Goal: Contribute content: Add original content to the website for others to see

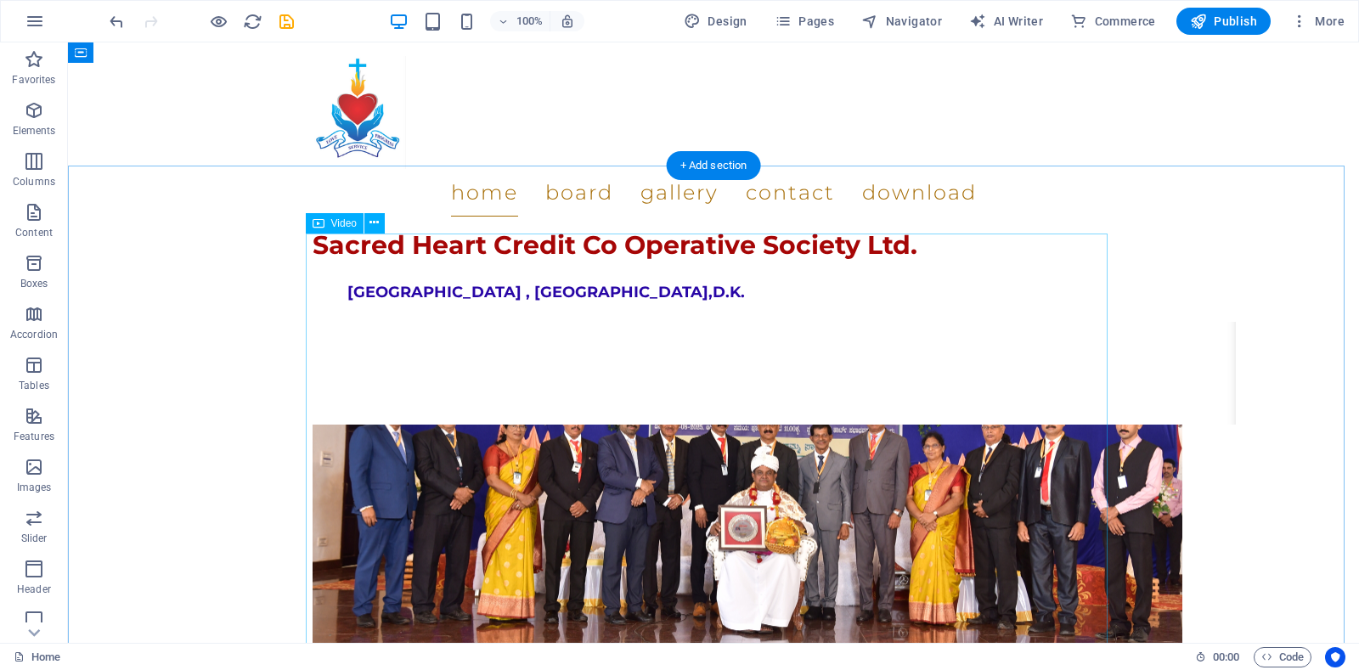
scroll to position [2038, 0]
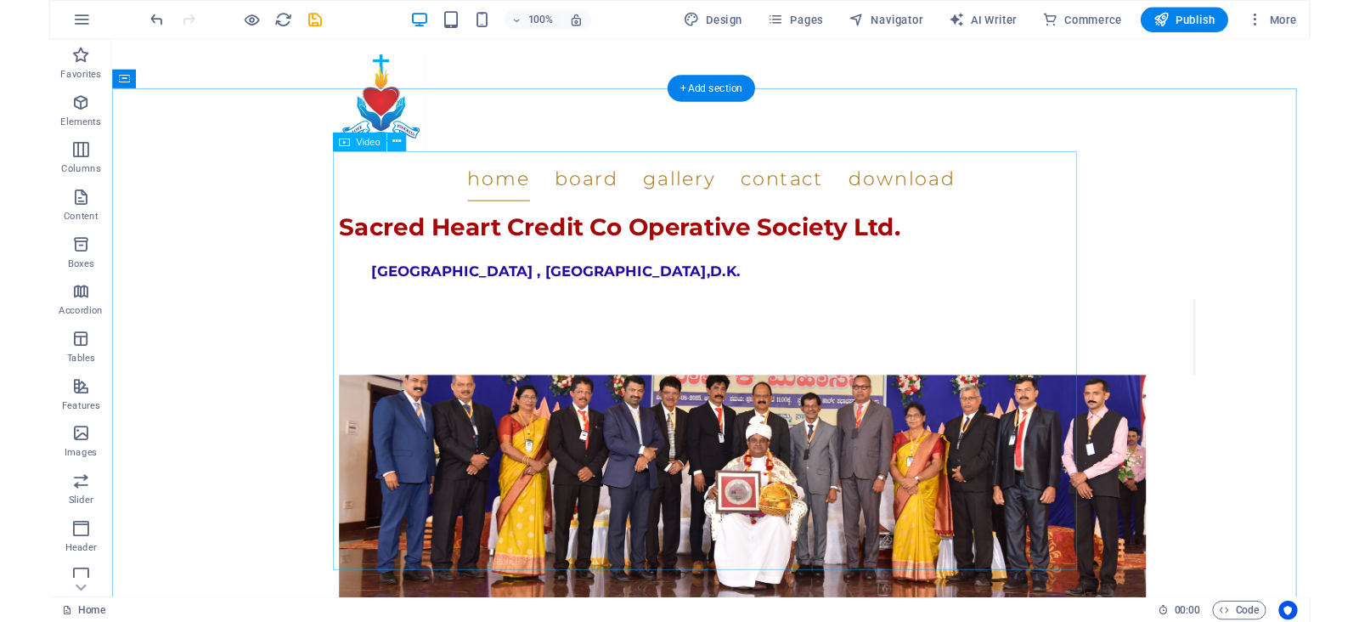
scroll to position [2023, 0]
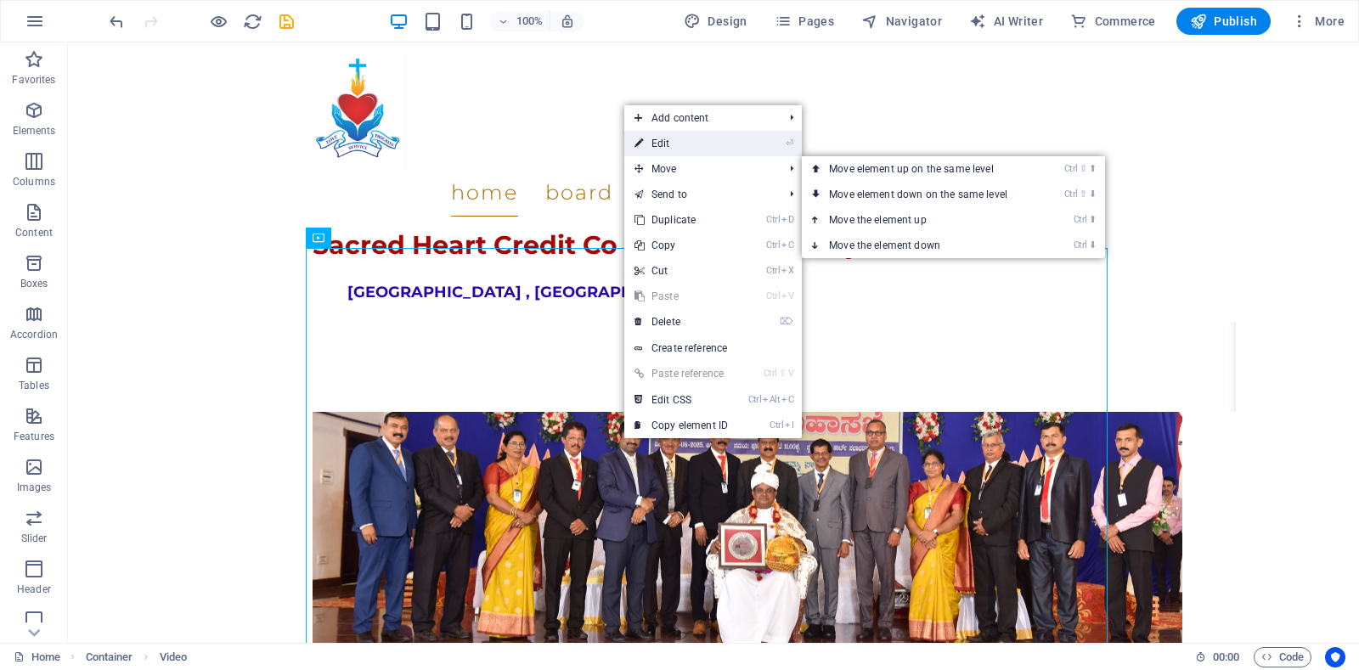
click at [681, 143] on link "⏎ Edit" at bounding box center [681, 143] width 114 height 25
select select "%"
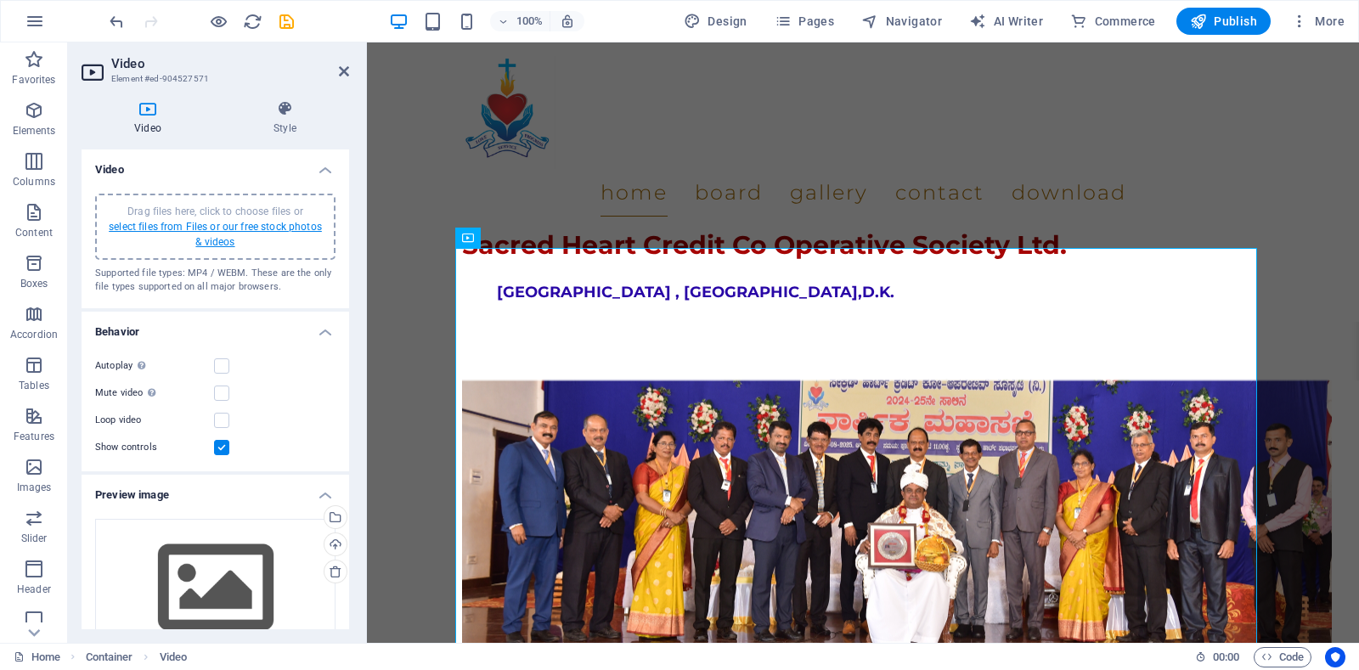
click at [211, 232] on link "select files from Files or our free stock photos & videos" at bounding box center [215, 234] width 213 height 27
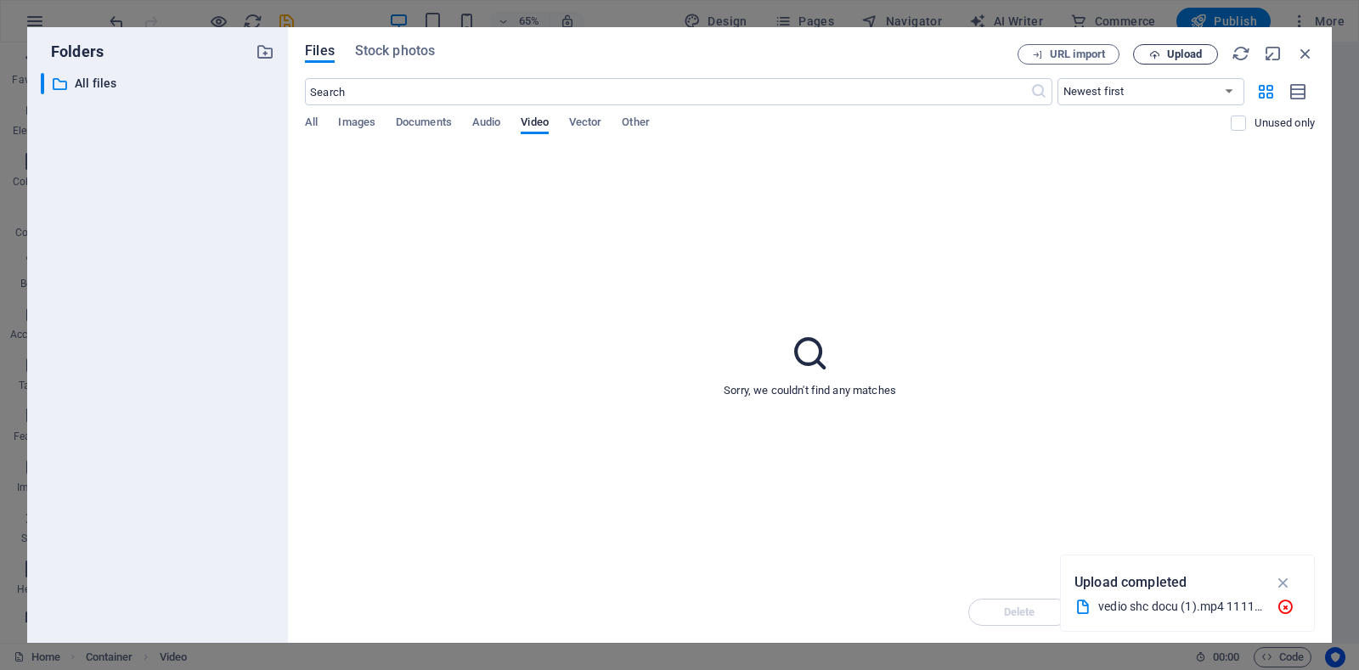
click at [1194, 55] on span "Upload" at bounding box center [1184, 54] width 35 height 10
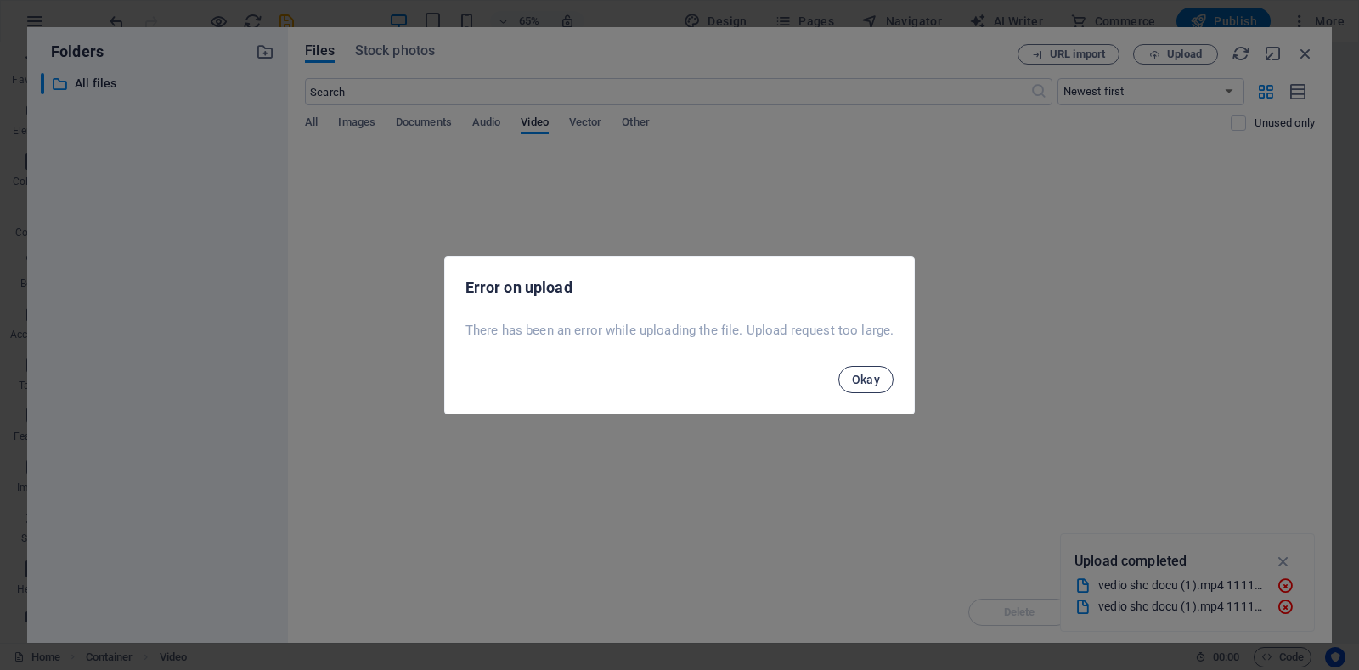
click at [868, 383] on span "Okay" at bounding box center [866, 380] width 29 height 14
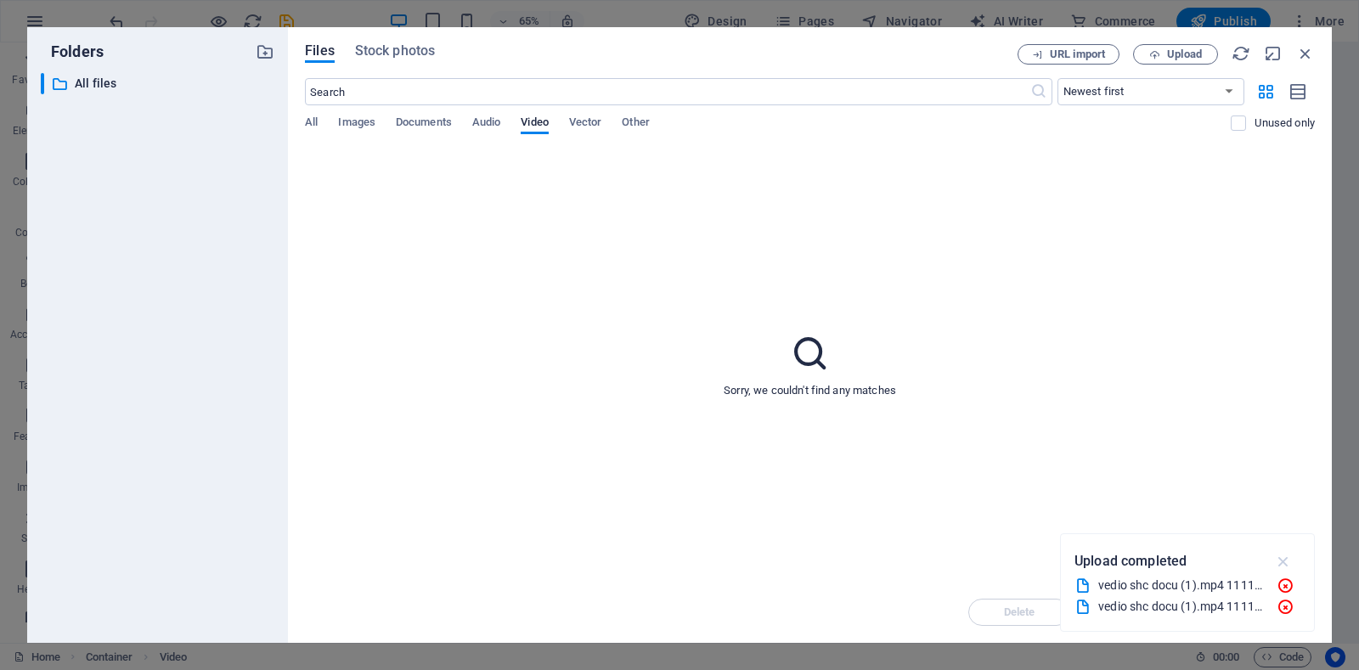
click at [1281, 562] on icon "button" at bounding box center [1284, 561] width 20 height 19
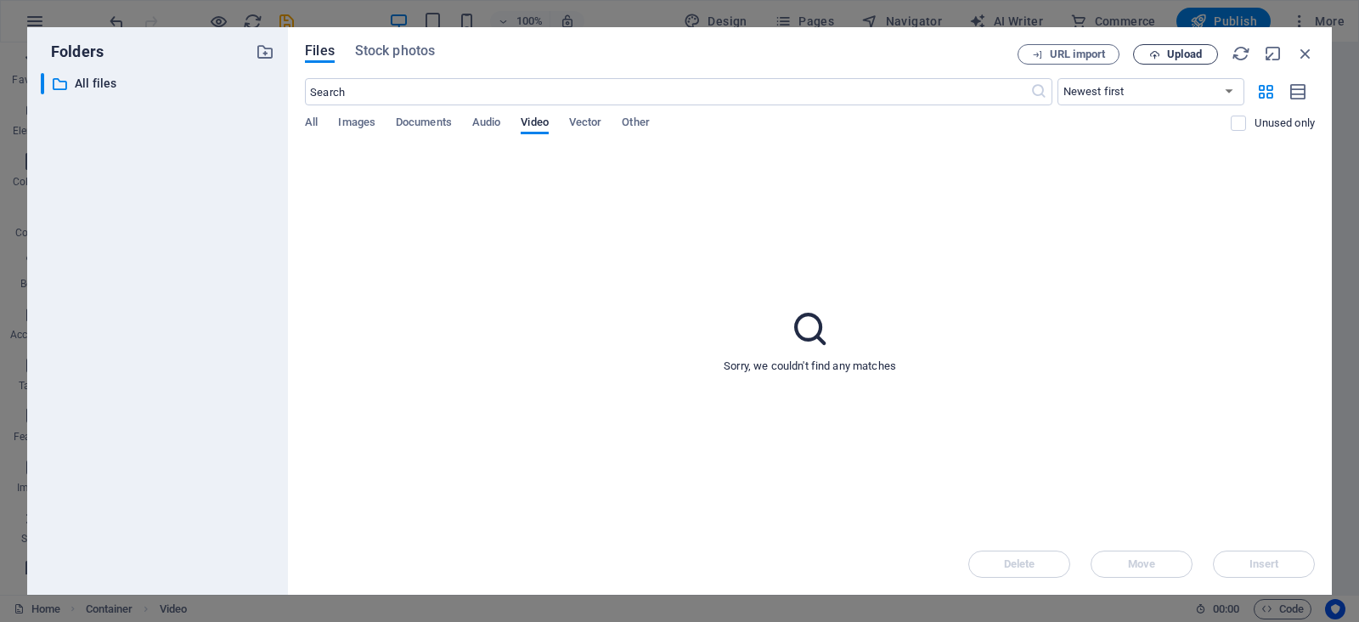
click at [1192, 55] on span "Upload" at bounding box center [1184, 54] width 35 height 10
click at [1166, 558] on div "vedio shc docu (1).mp4 111111 (1) (1).mp4" at bounding box center [1181, 559] width 166 height 20
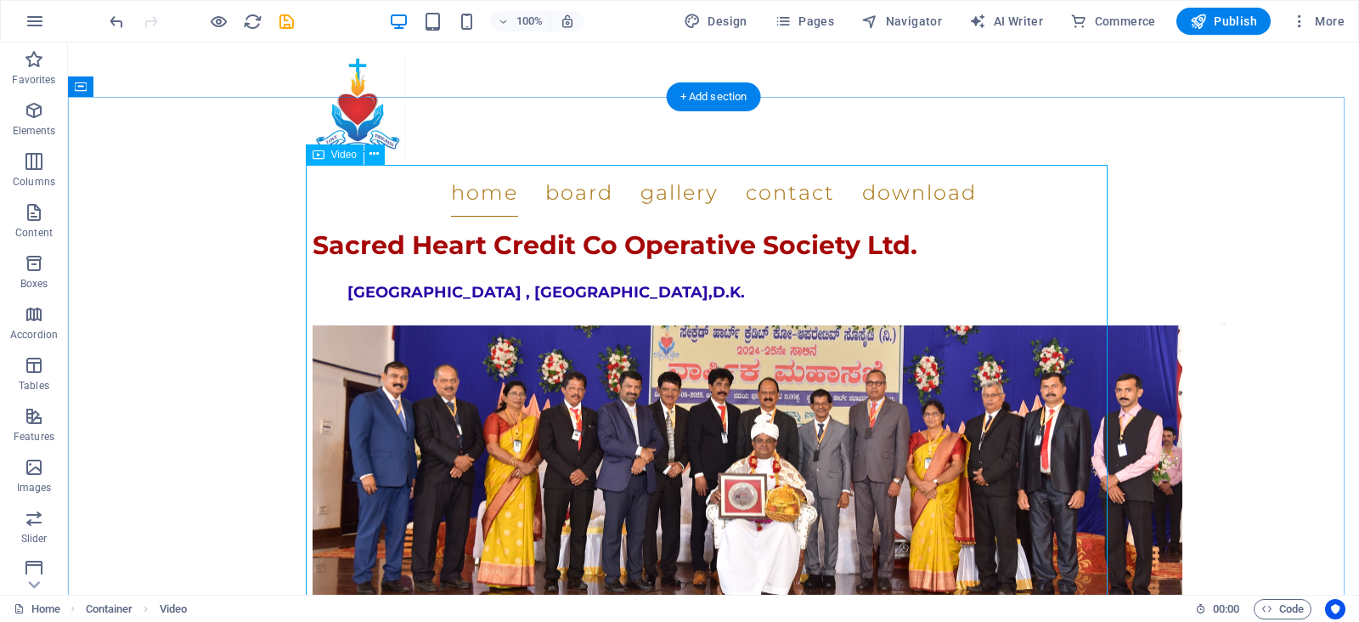
scroll to position [1939, 0]
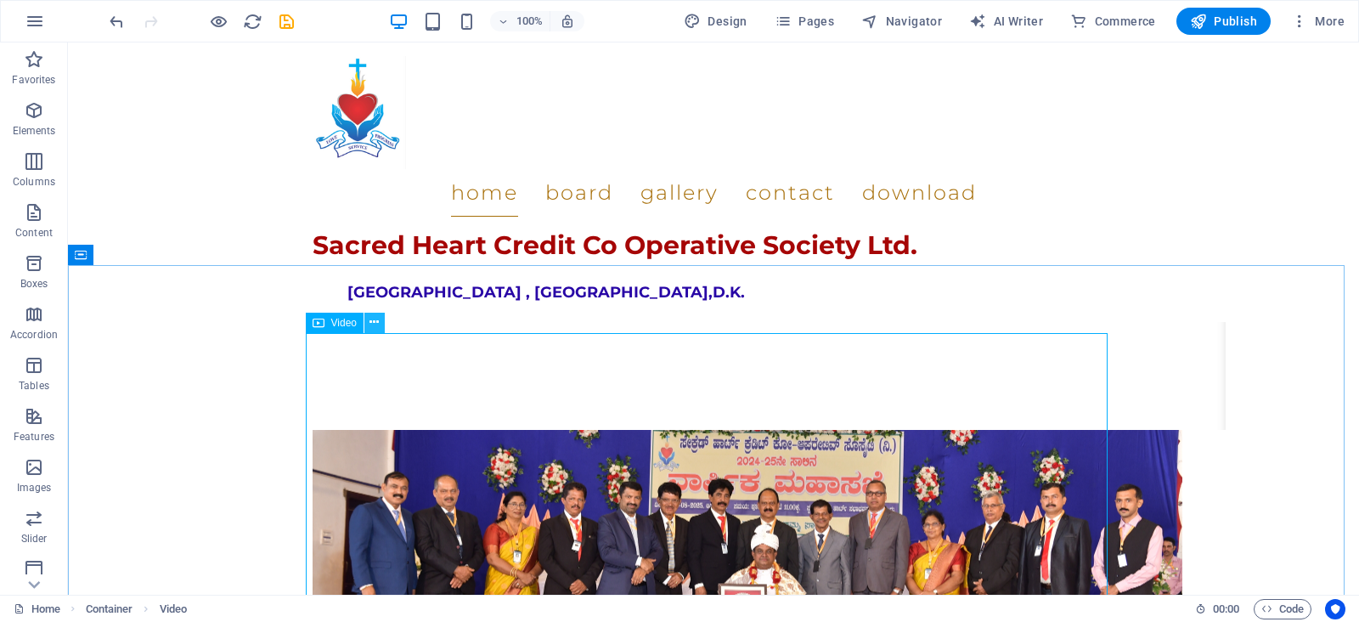
click at [365, 315] on button at bounding box center [374, 322] width 20 height 20
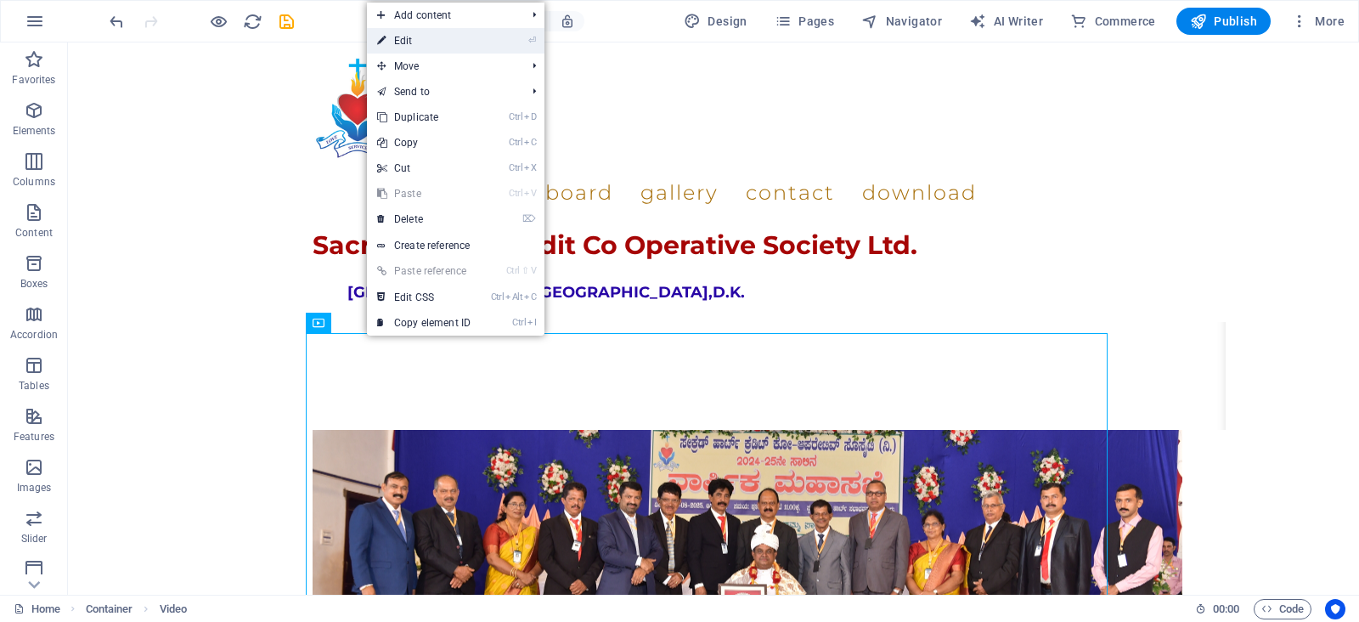
click at [398, 40] on link "⏎ Edit" at bounding box center [424, 40] width 114 height 25
select select "%"
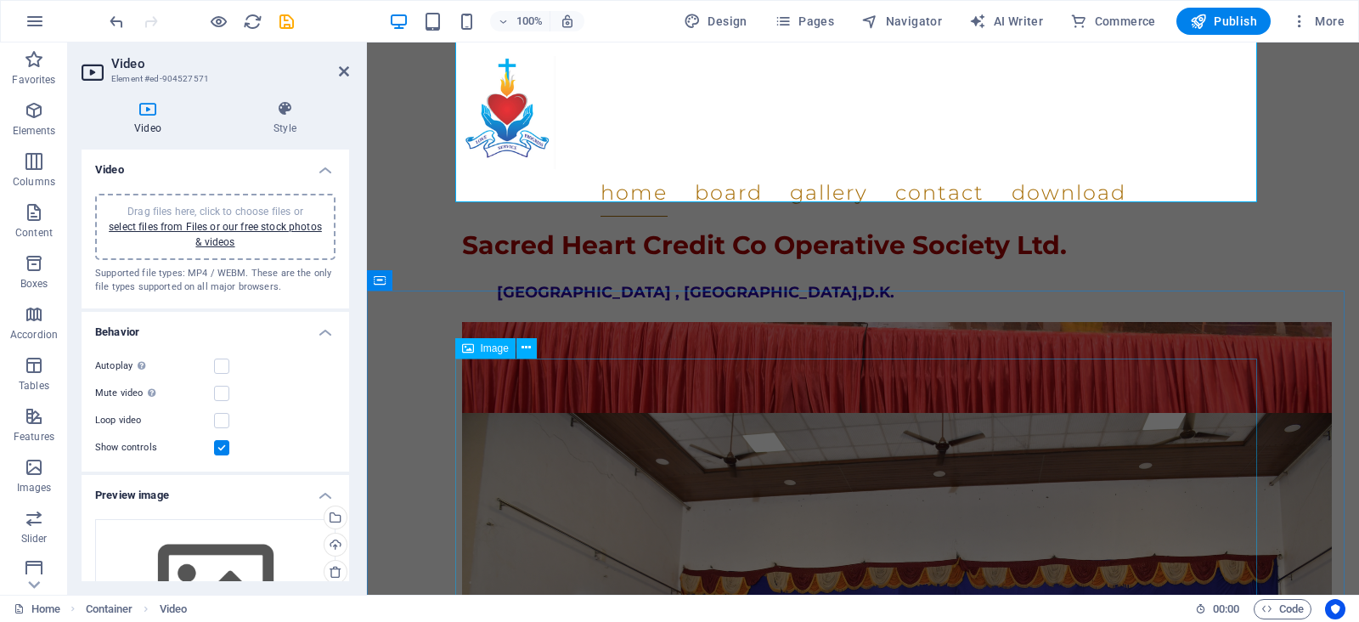
scroll to position [2108, 0]
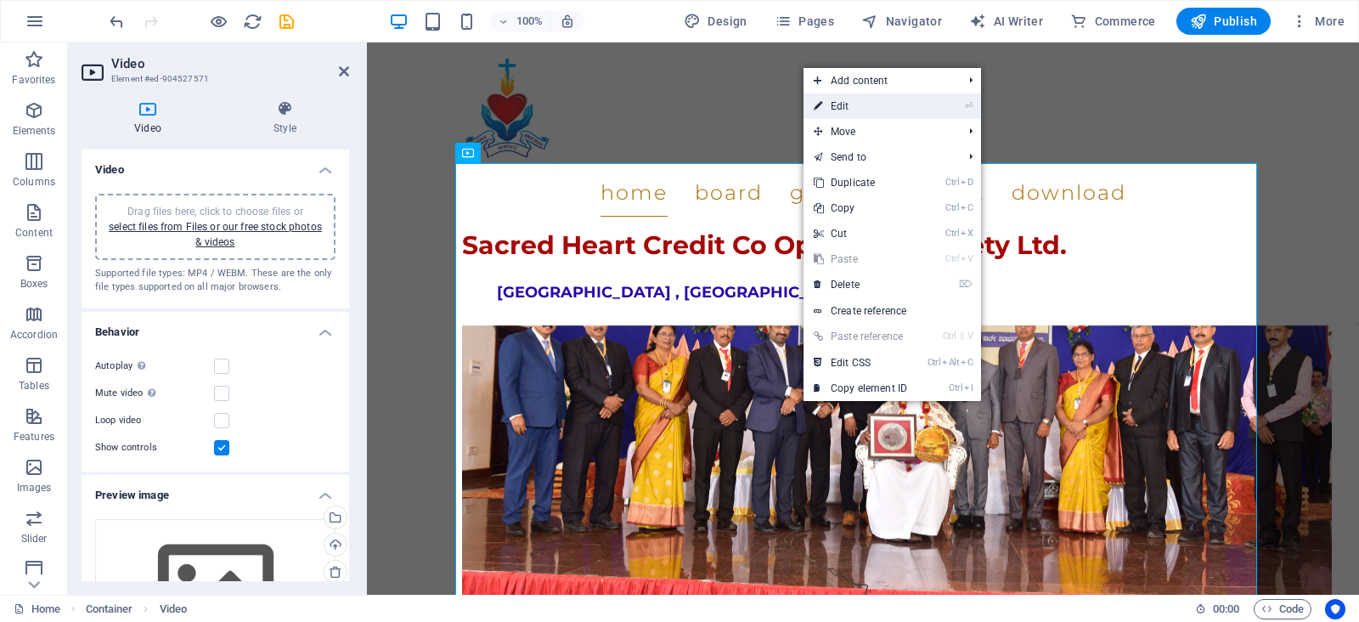
click at [847, 110] on link "⏎ Edit" at bounding box center [860, 105] width 114 height 25
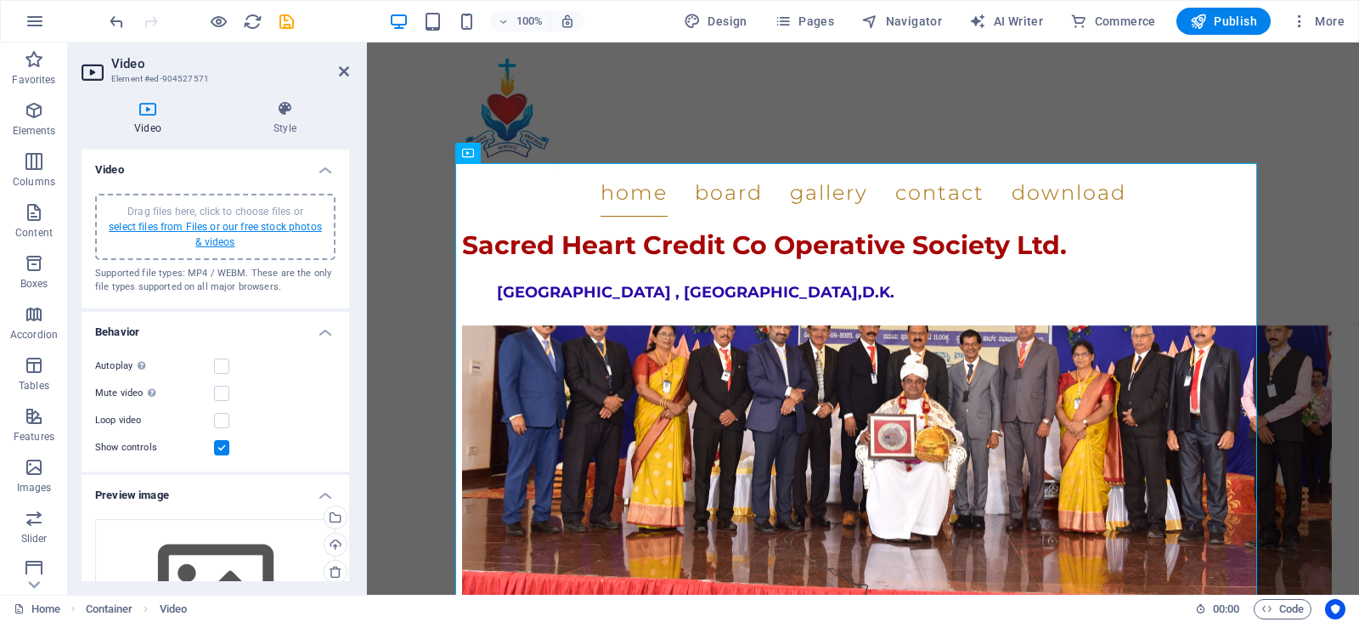
click at [218, 230] on link "select files from Files or our free stock photos & videos" at bounding box center [215, 234] width 213 height 27
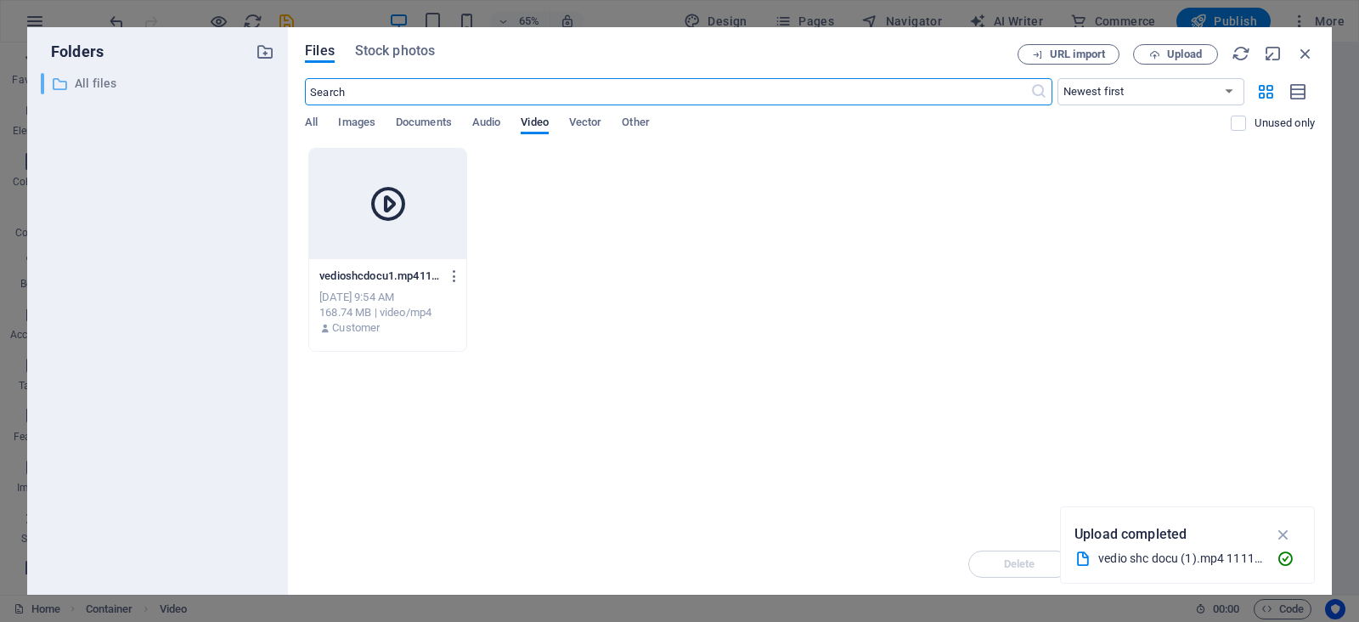
click at [106, 80] on p "All files" at bounding box center [159, 84] width 168 height 20
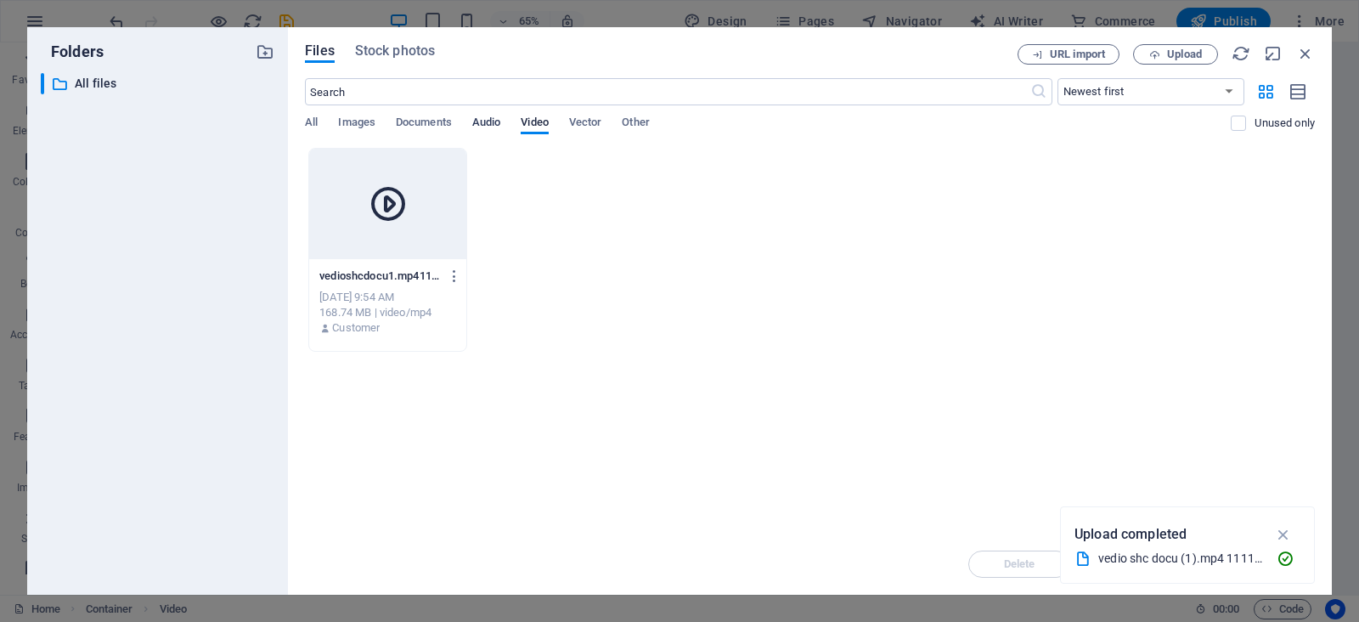
click at [492, 120] on span "Audio" at bounding box center [486, 124] width 28 height 24
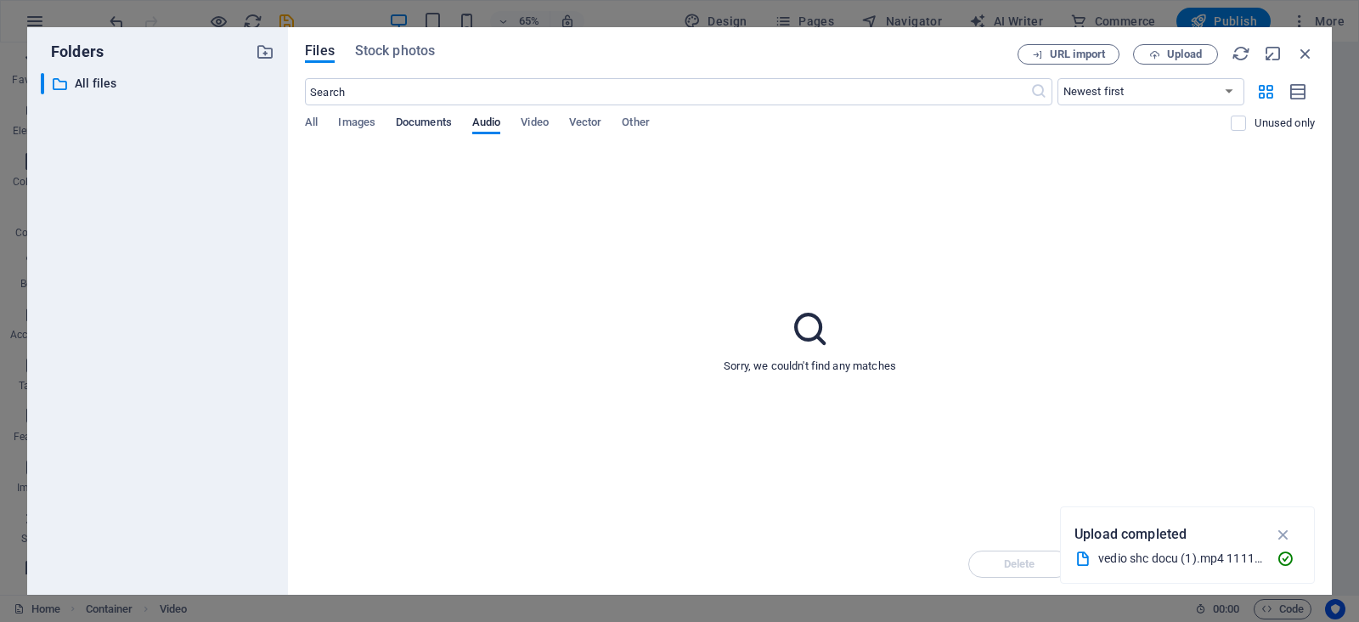
click at [439, 120] on span "Documents" at bounding box center [424, 124] width 56 height 24
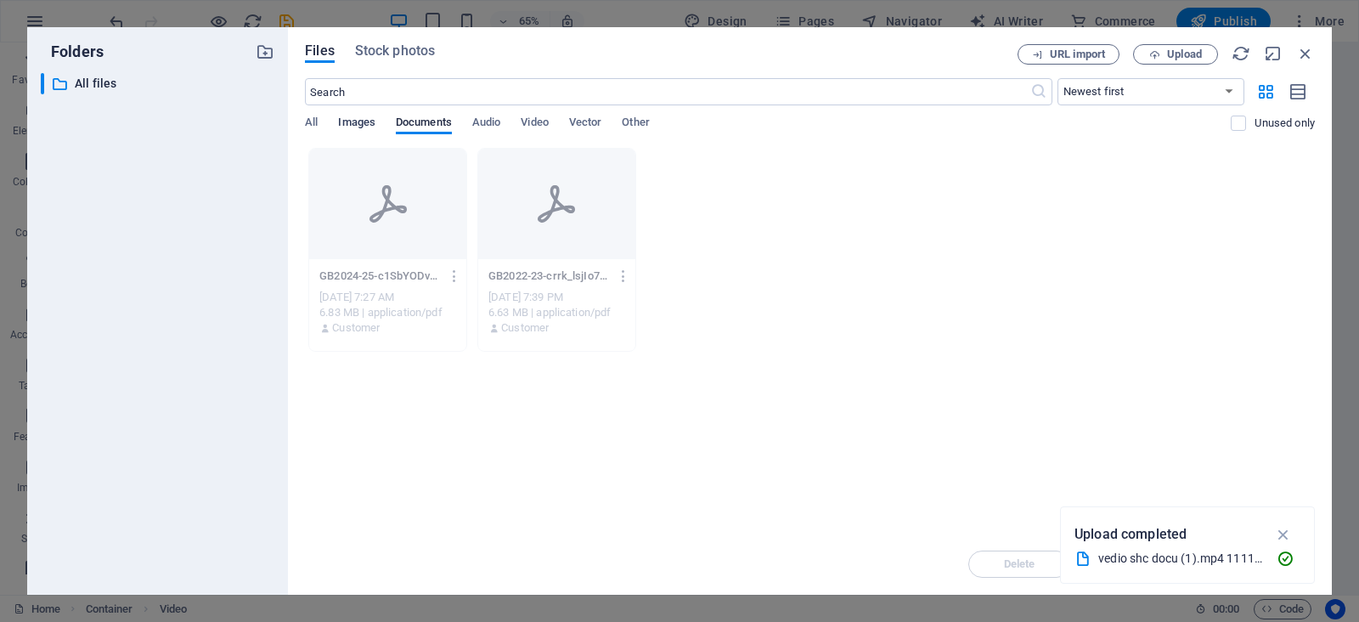
click at [360, 117] on span "Images" at bounding box center [356, 124] width 37 height 24
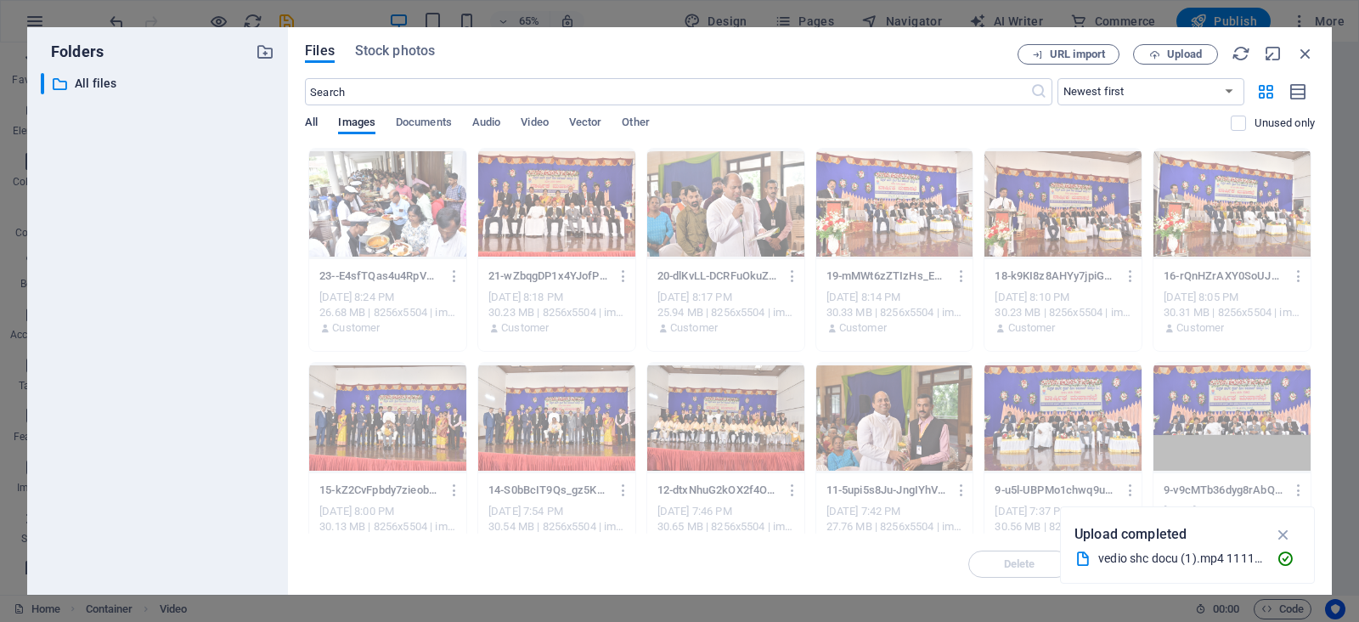
click at [309, 122] on span "All" at bounding box center [311, 124] width 13 height 24
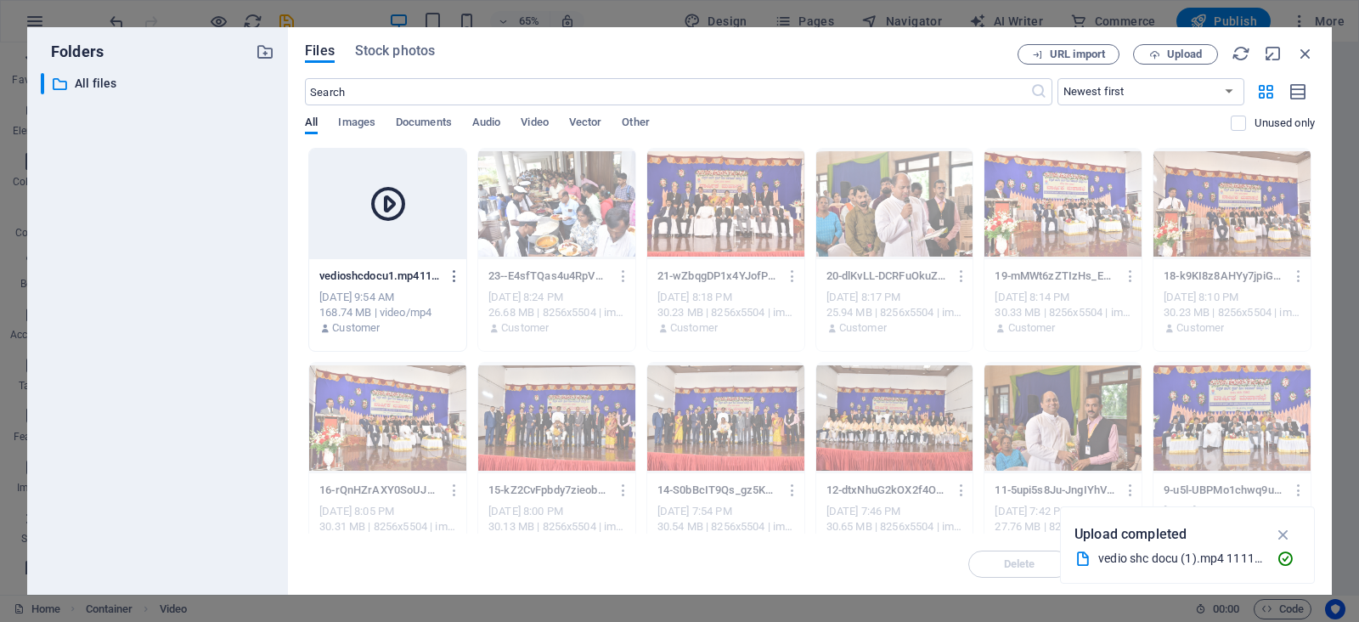
click at [395, 211] on icon at bounding box center [388, 203] width 41 height 41
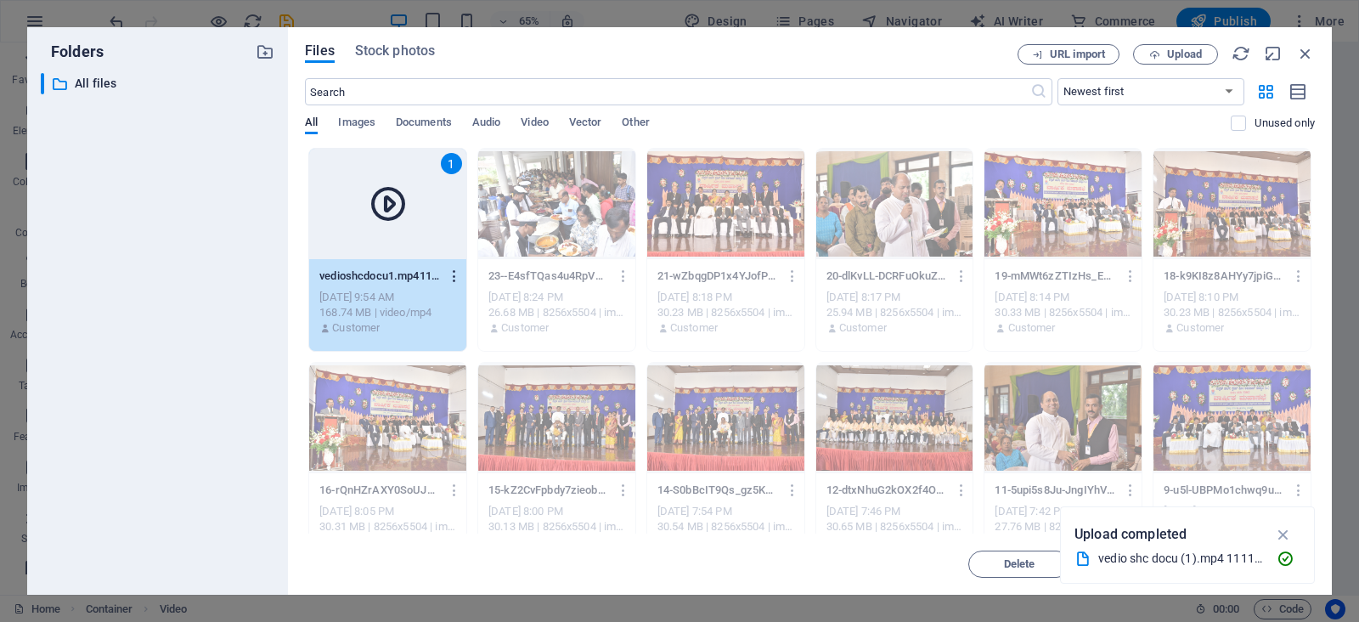
click at [452, 275] on icon "button" at bounding box center [455, 275] width 16 height 15
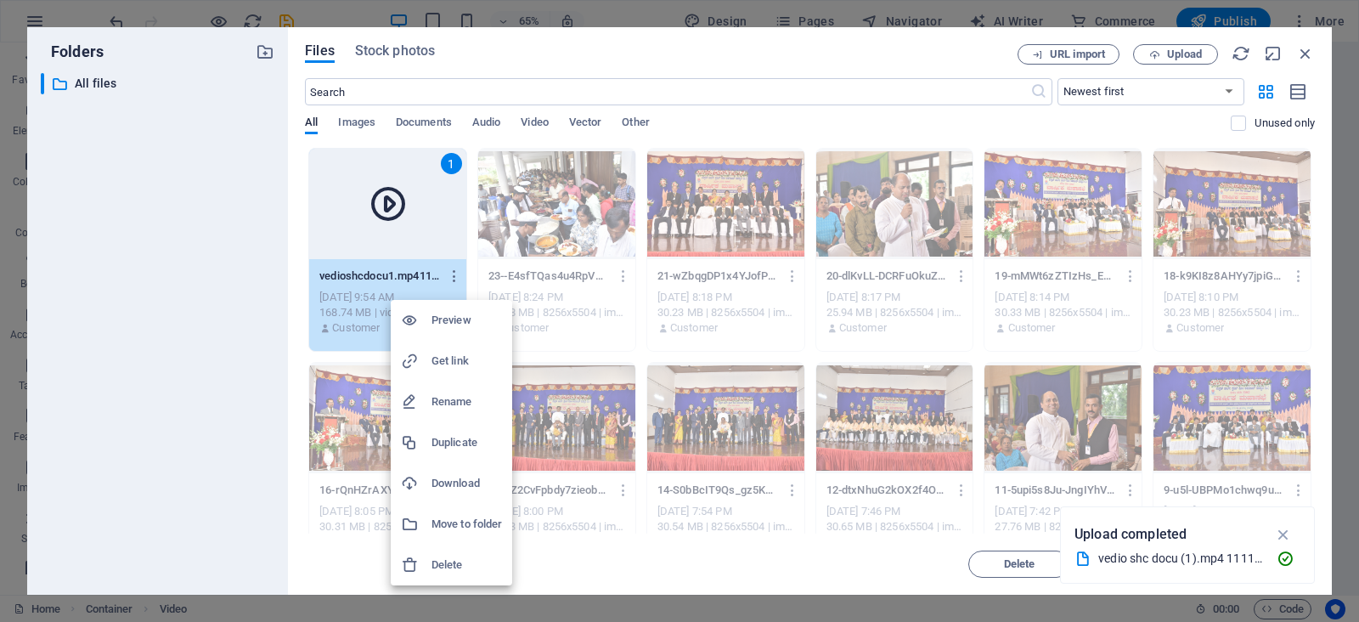
click at [458, 316] on h6 "Preview" at bounding box center [466, 320] width 70 height 20
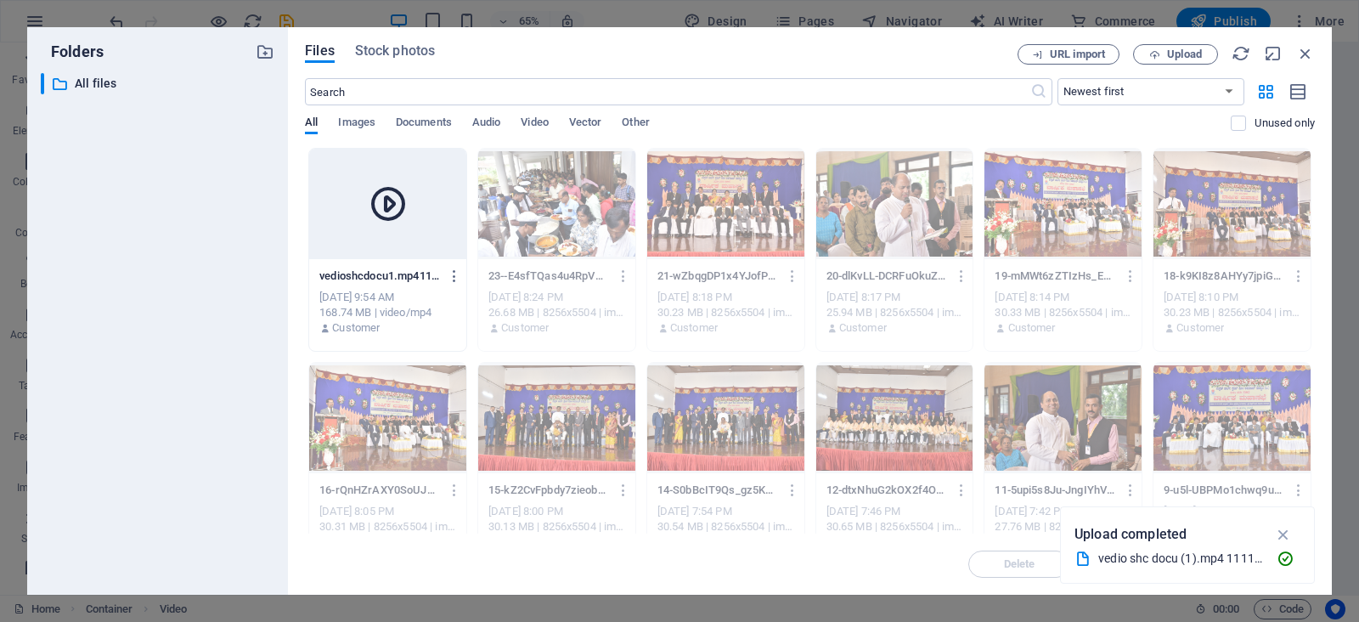
click at [392, 200] on icon at bounding box center [388, 203] width 41 height 41
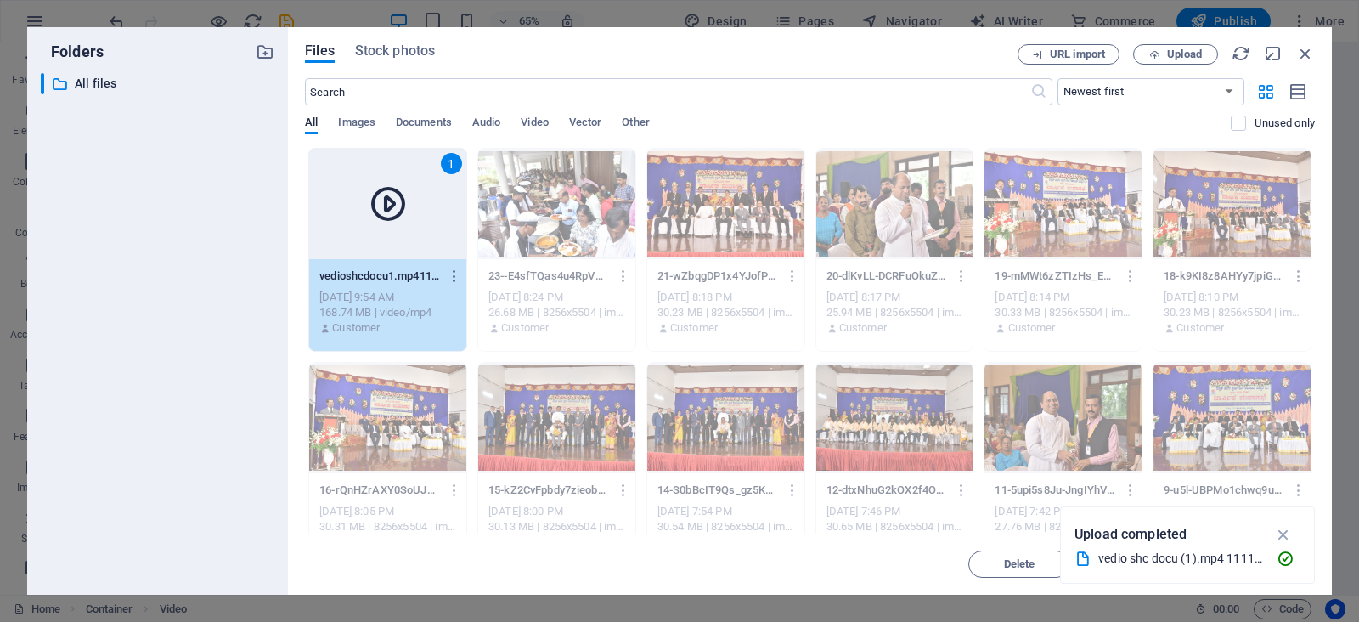
click at [392, 200] on icon at bounding box center [388, 203] width 41 height 41
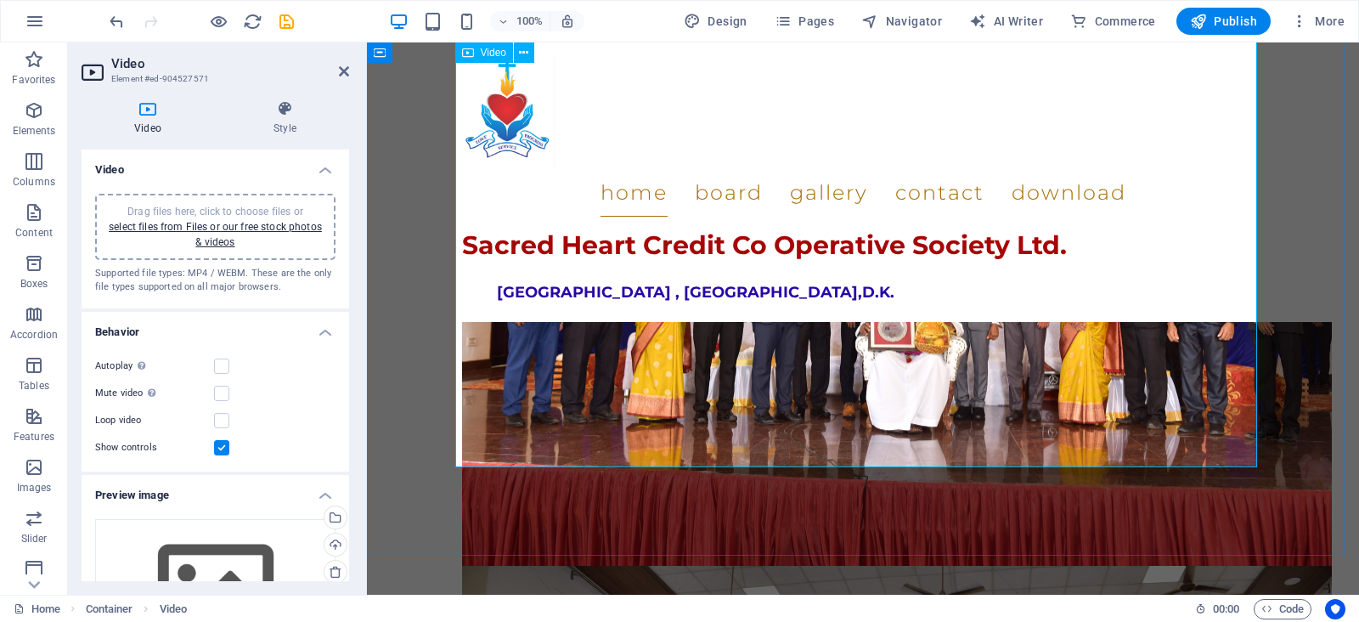
scroll to position [2193, 0]
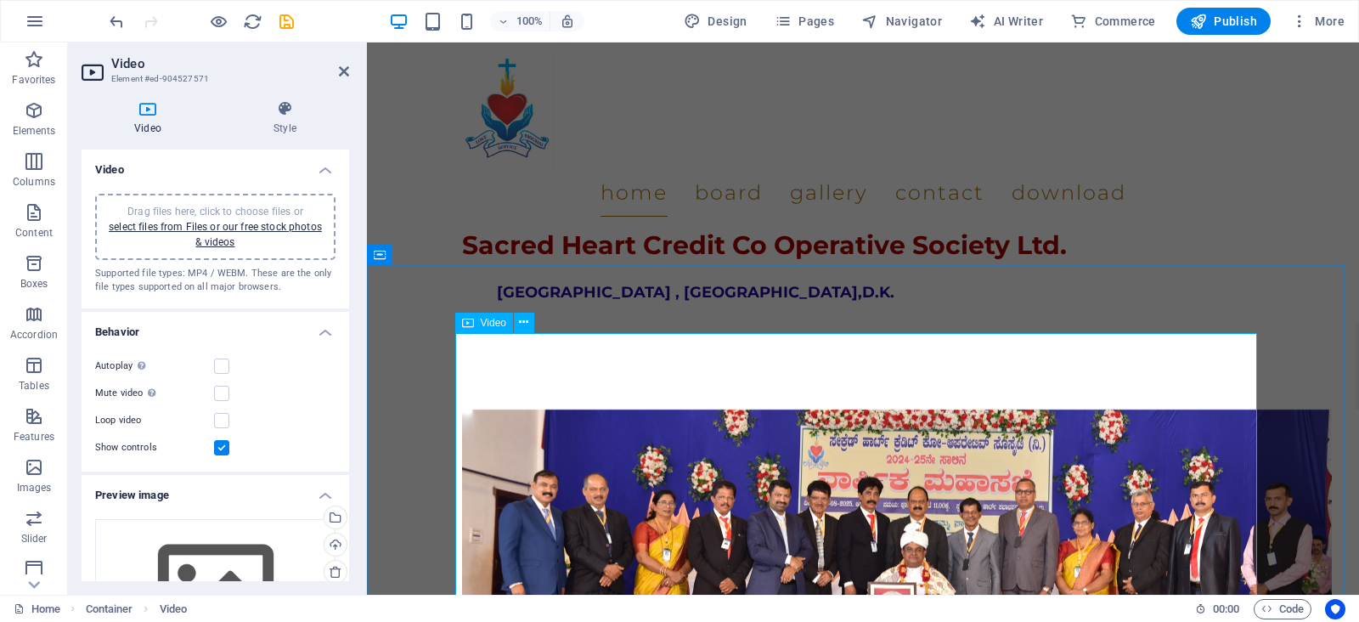
scroll to position [1939, 0]
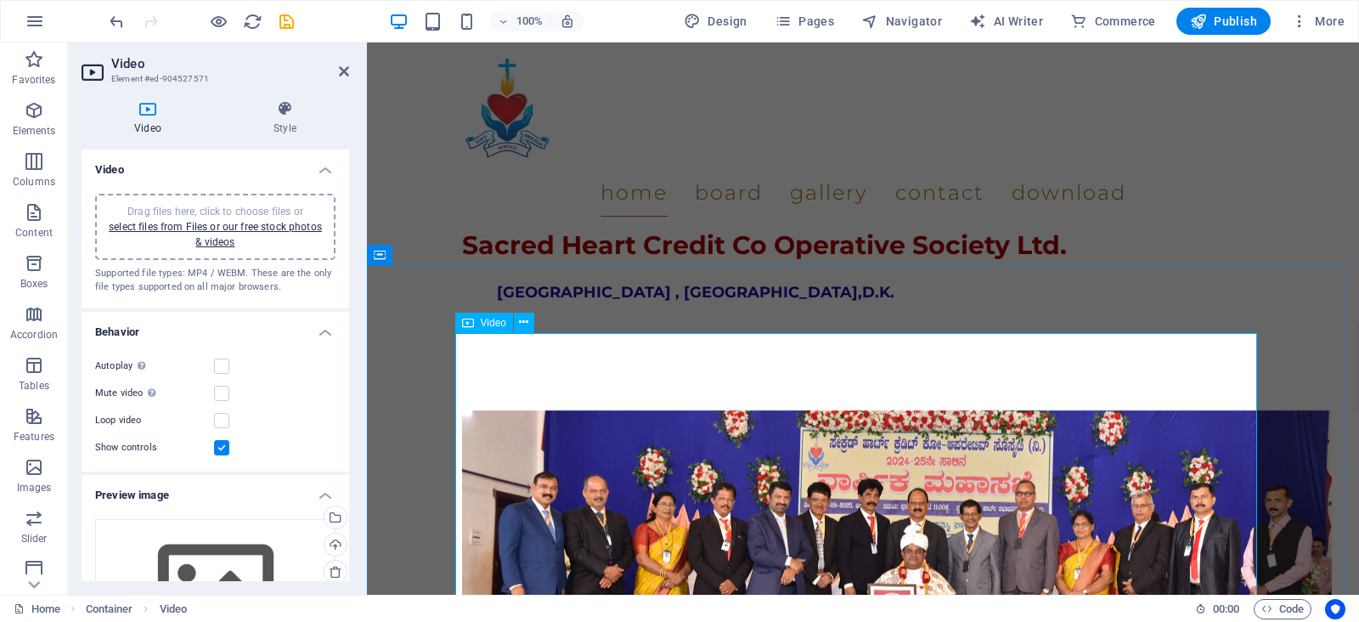
click at [470, 325] on icon at bounding box center [468, 322] width 12 height 20
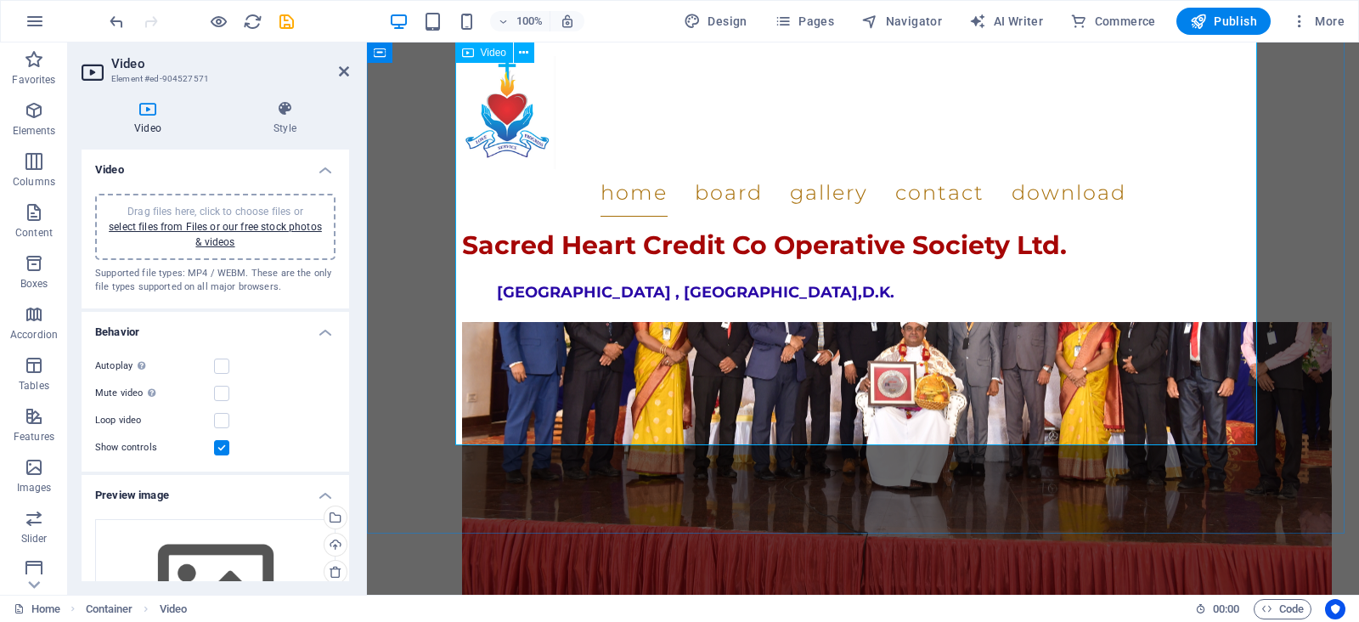
scroll to position [2023, 0]
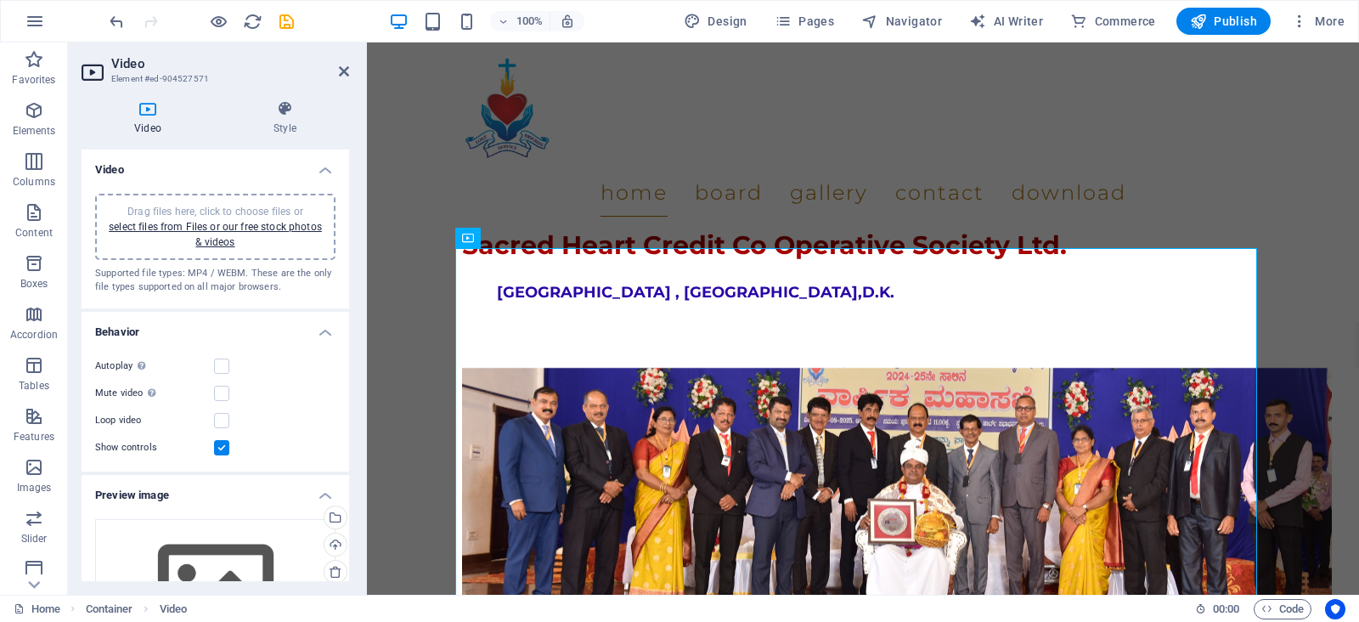
click at [146, 108] on icon at bounding box center [148, 108] width 132 height 17
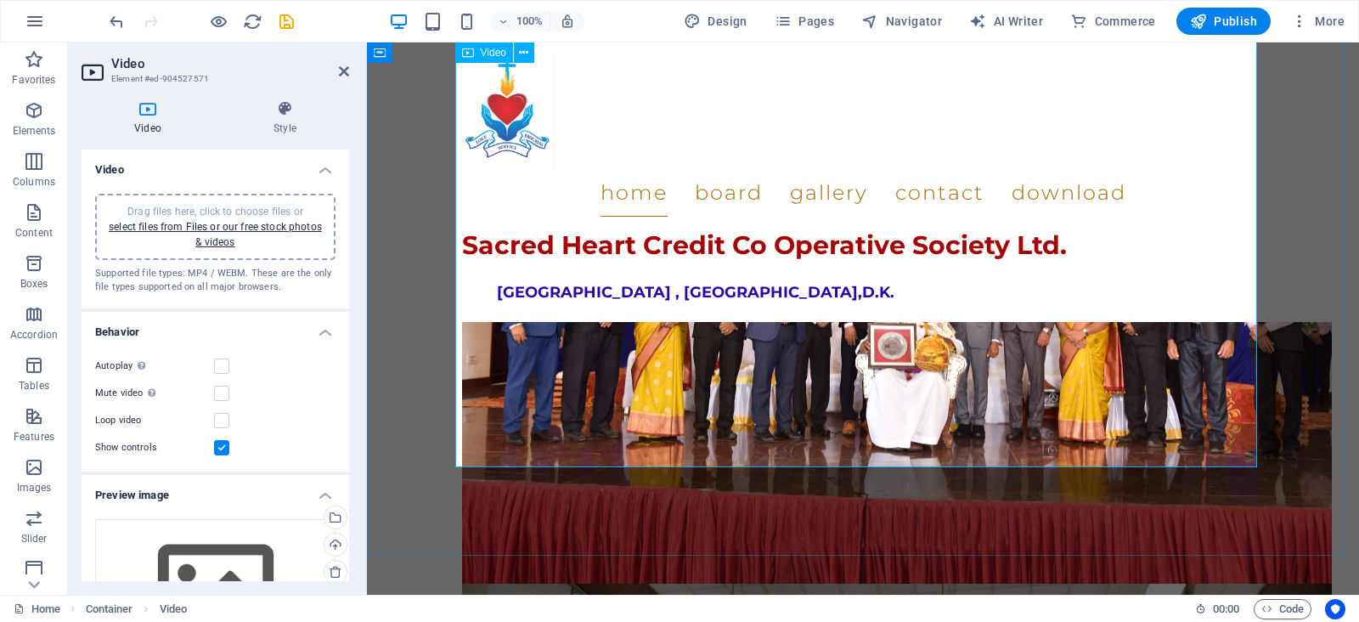
scroll to position [2193, 0]
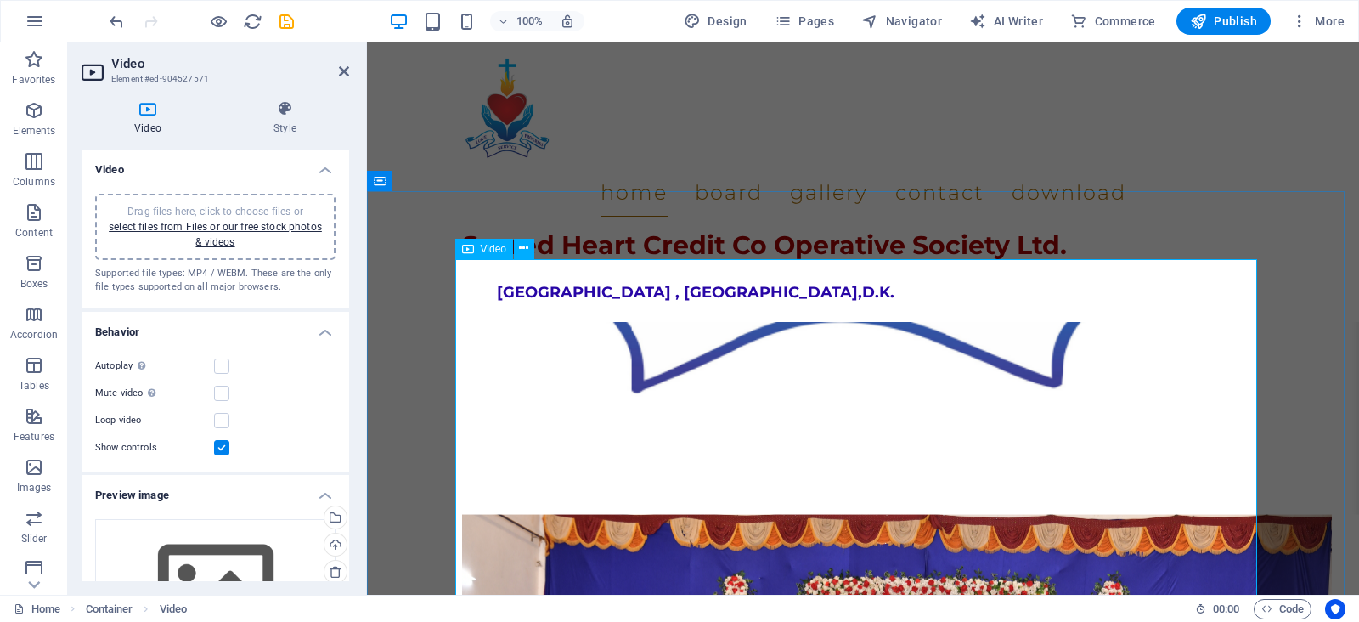
scroll to position [2108, 0]
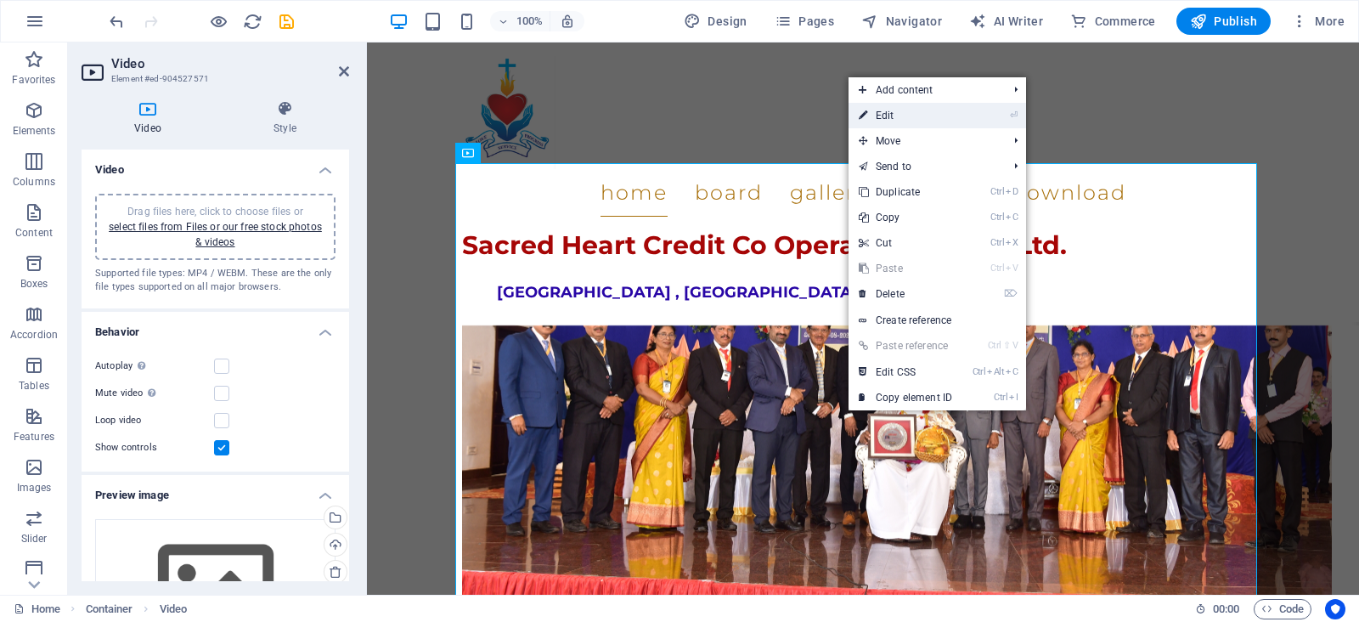
click at [885, 116] on link "⏎ Edit" at bounding box center [905, 115] width 114 height 25
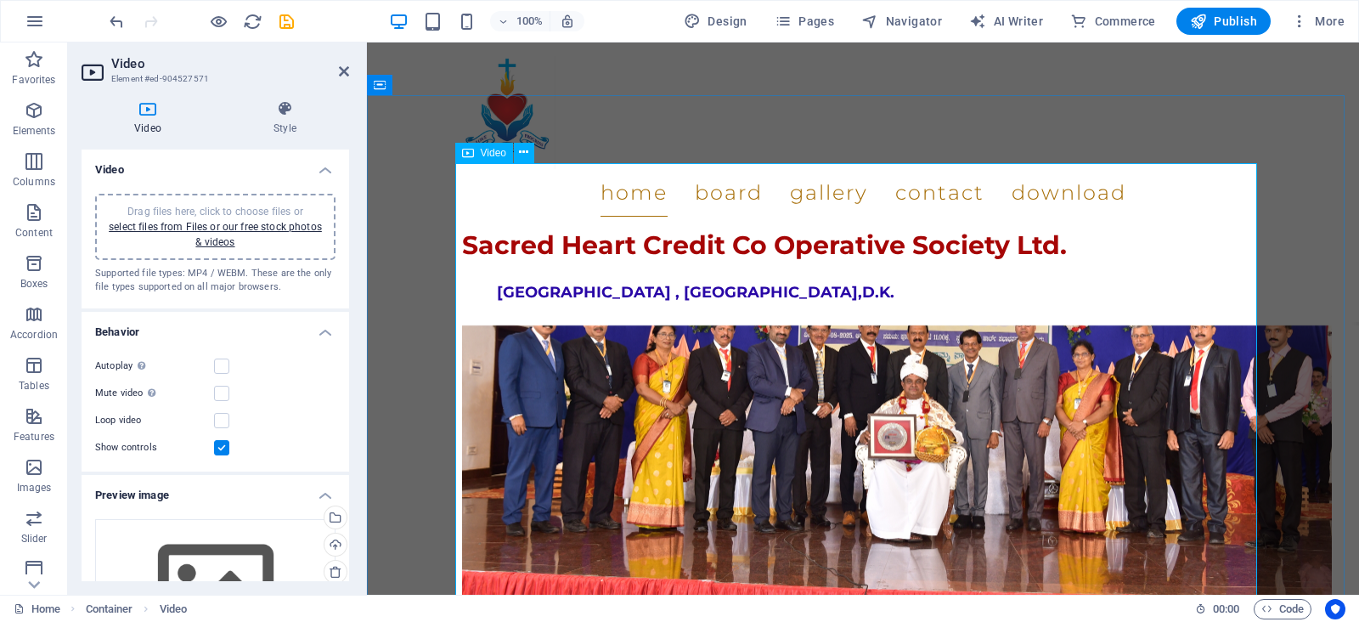
click at [517, 155] on icon at bounding box center [516, 159] width 9 height 18
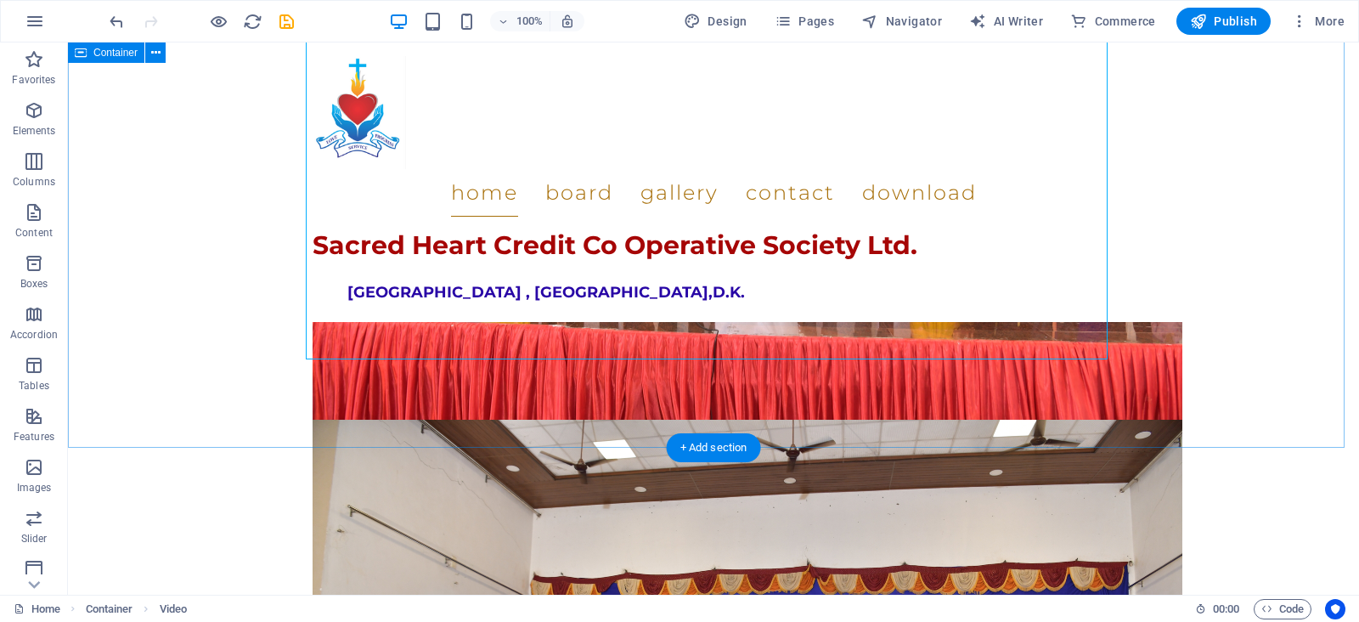
scroll to position [2193, 0]
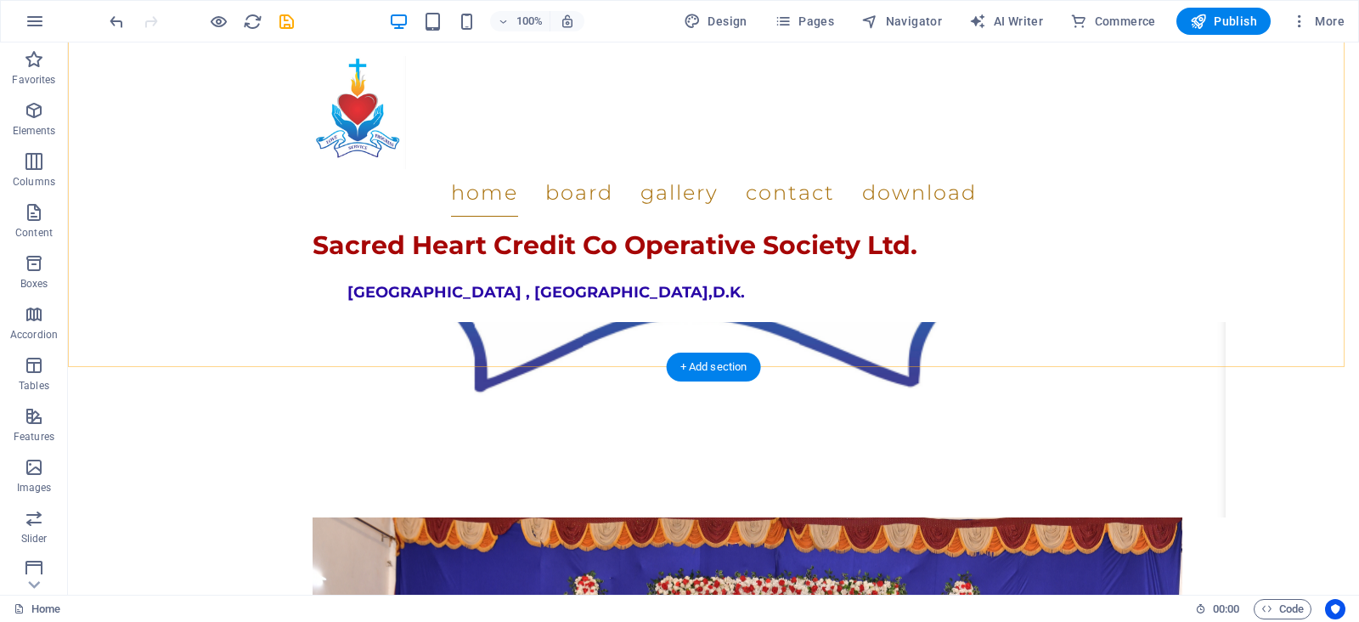
scroll to position [2023, 0]
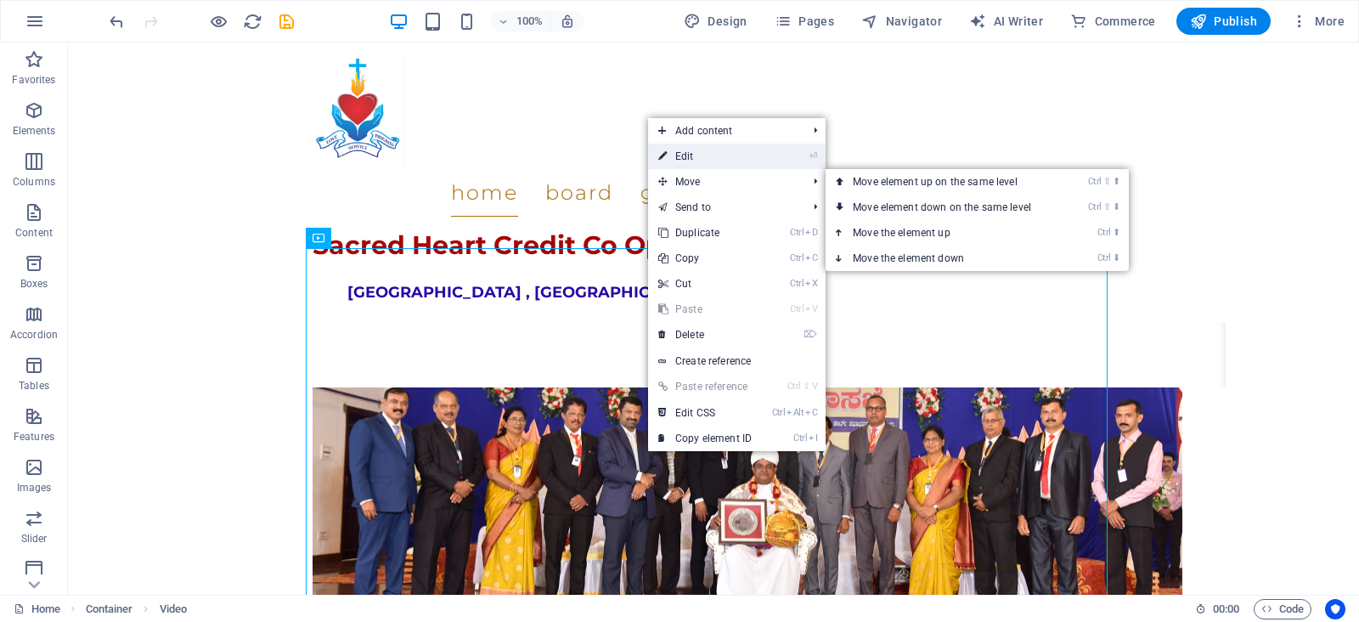
click at [697, 159] on link "⏎ Edit" at bounding box center [705, 156] width 114 height 25
select select "%"
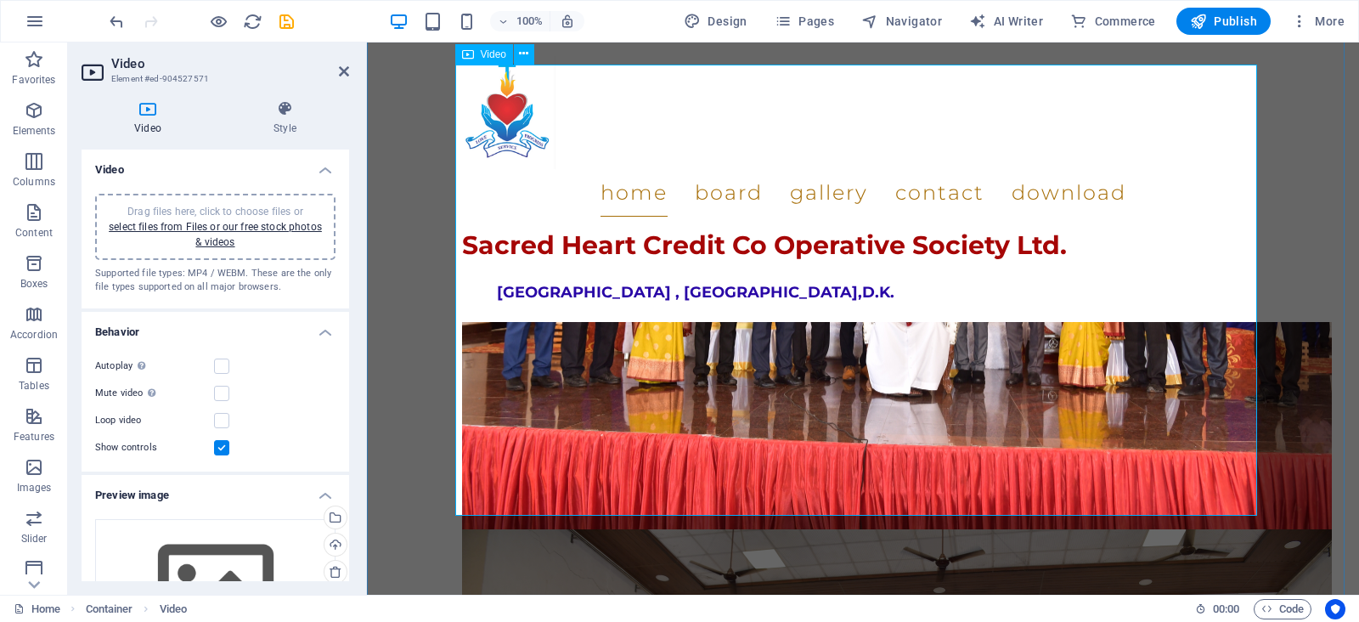
scroll to position [2278, 0]
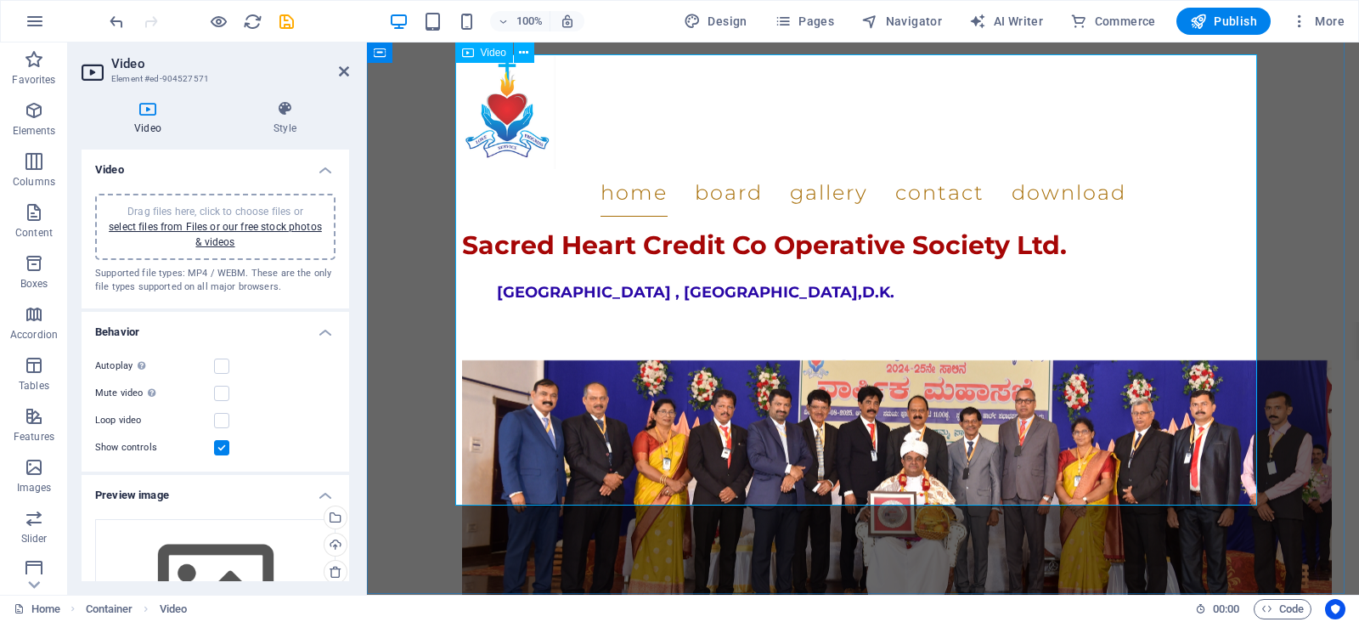
scroll to position [2023, 0]
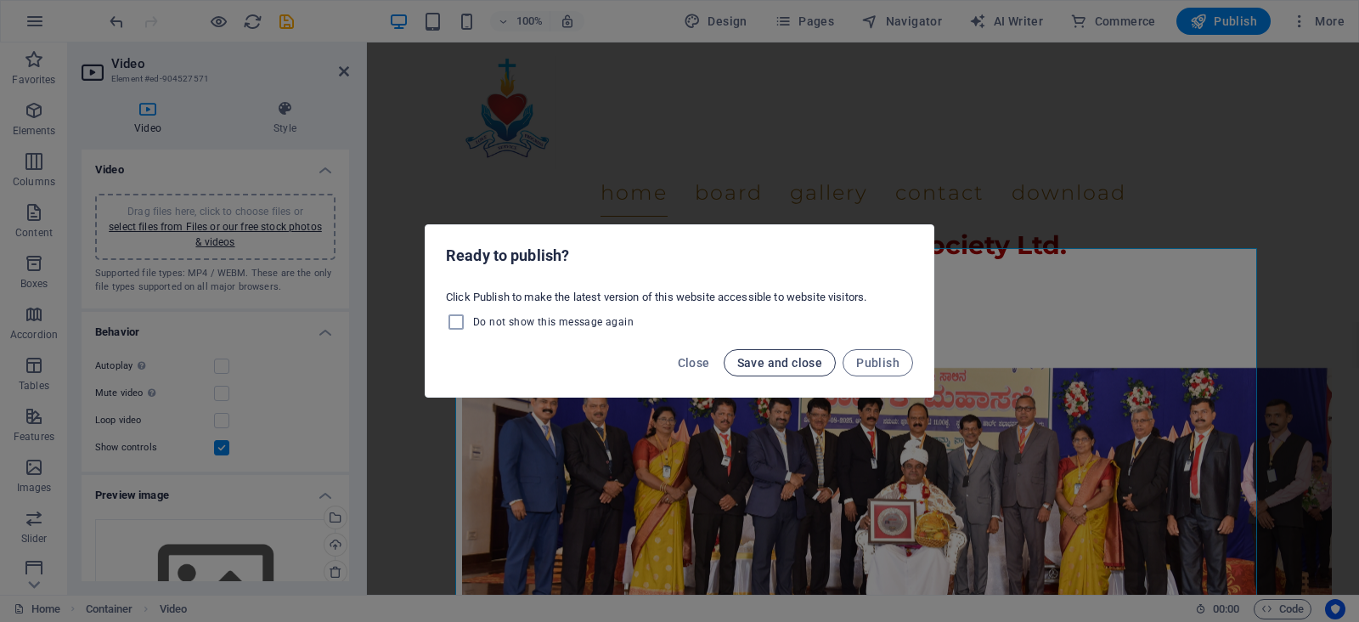
click at [784, 368] on span "Save and close" at bounding box center [780, 363] width 86 height 14
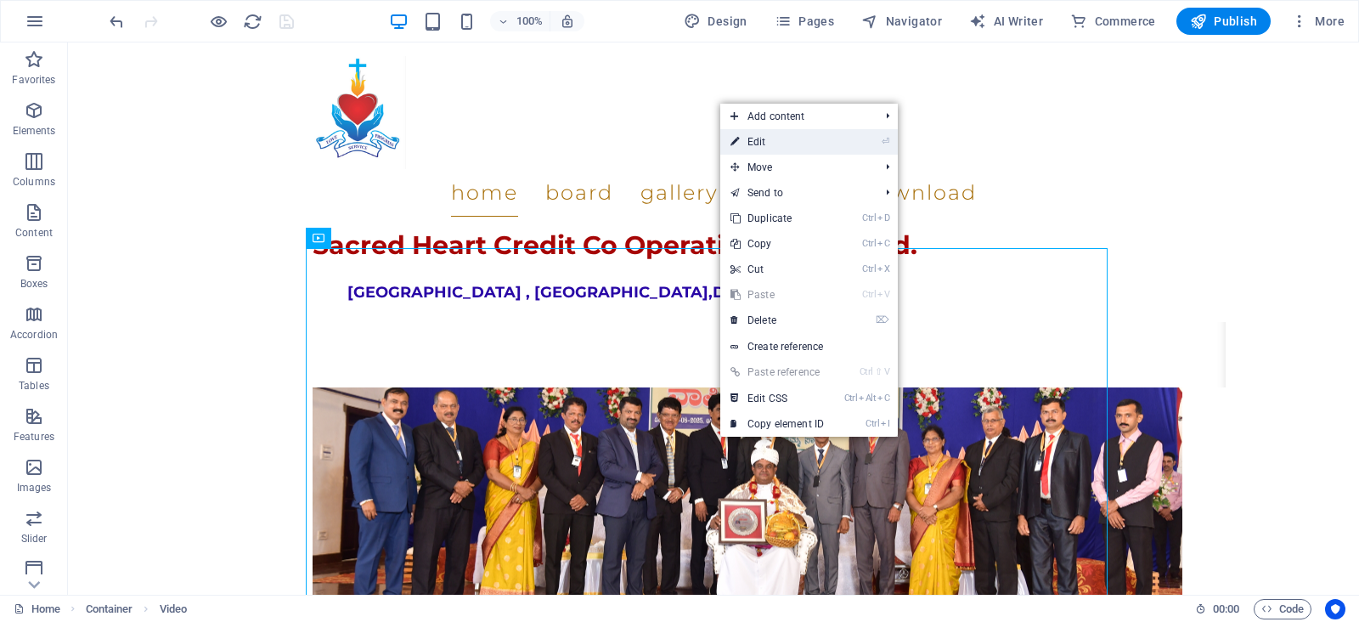
click at [779, 135] on link "⏎ Edit" at bounding box center [777, 141] width 114 height 25
select select "%"
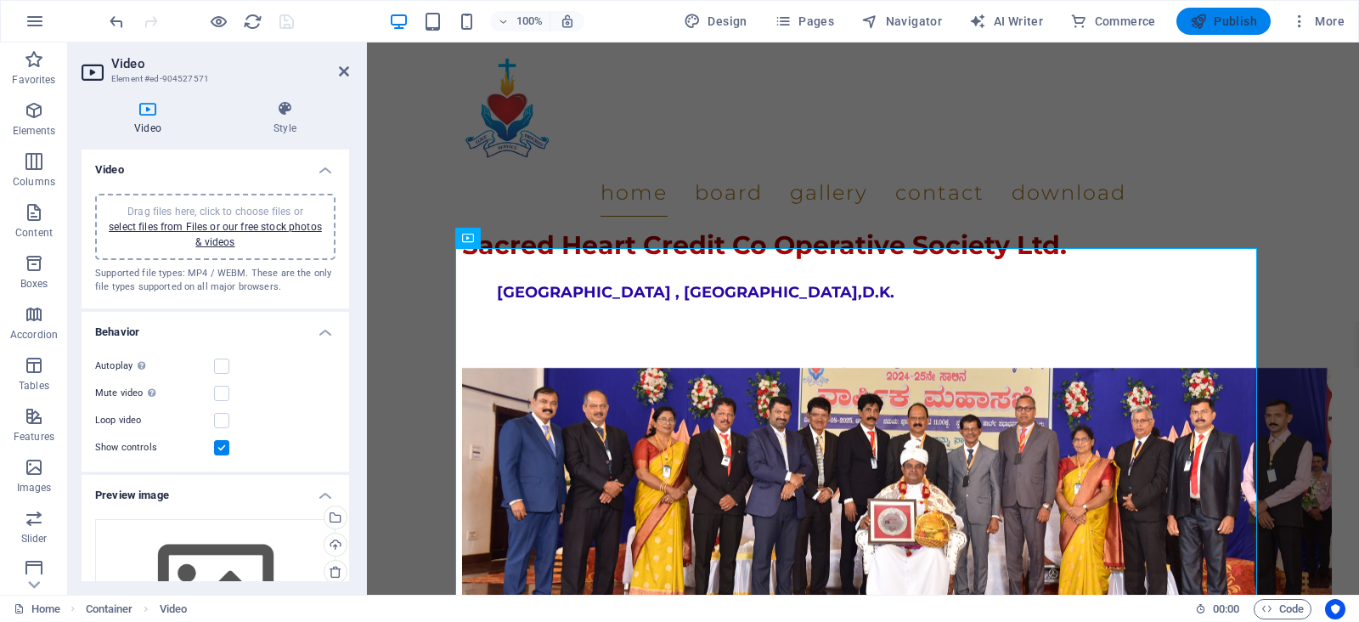
click at [1239, 20] on span "Publish" at bounding box center [1223, 21] width 67 height 17
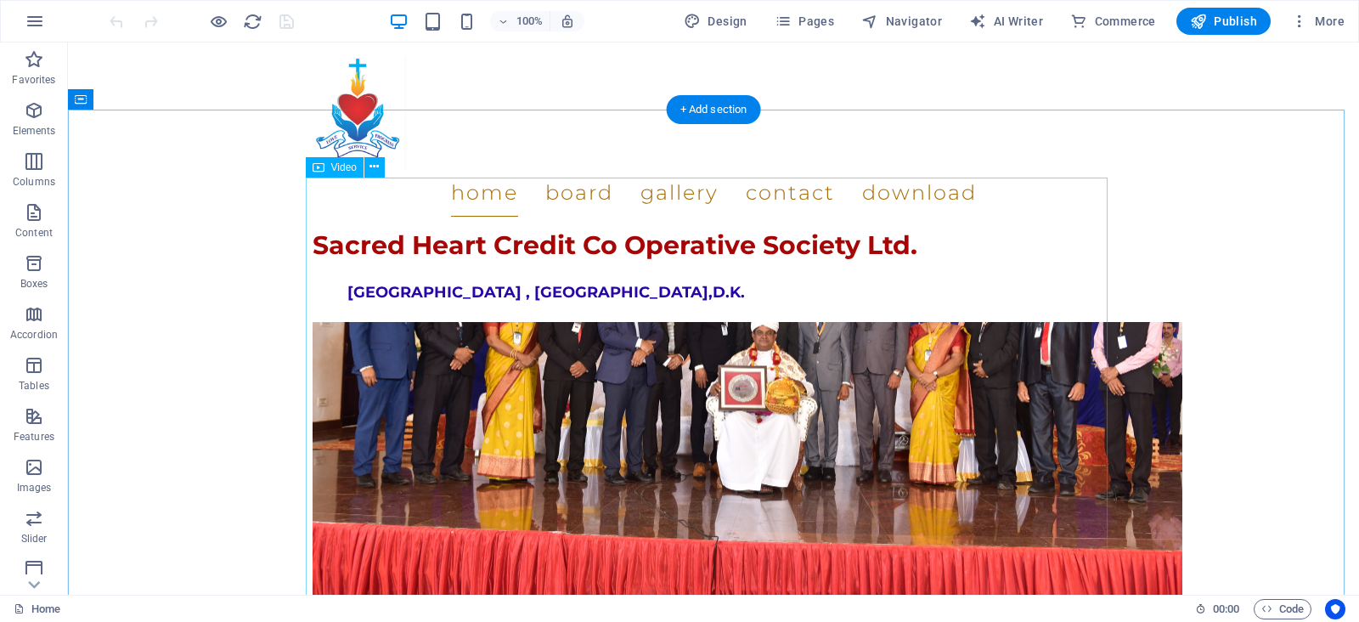
scroll to position [1817, 0]
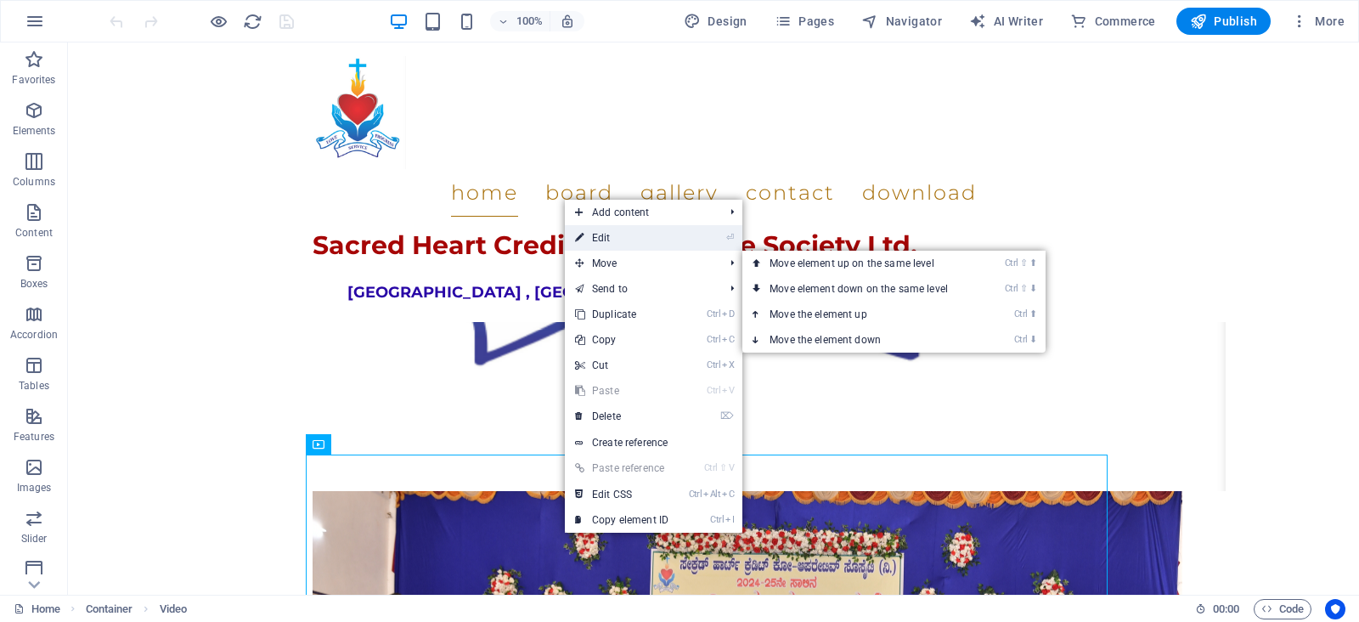
click at [621, 243] on link "⏎ Edit" at bounding box center [622, 237] width 114 height 25
select select "%"
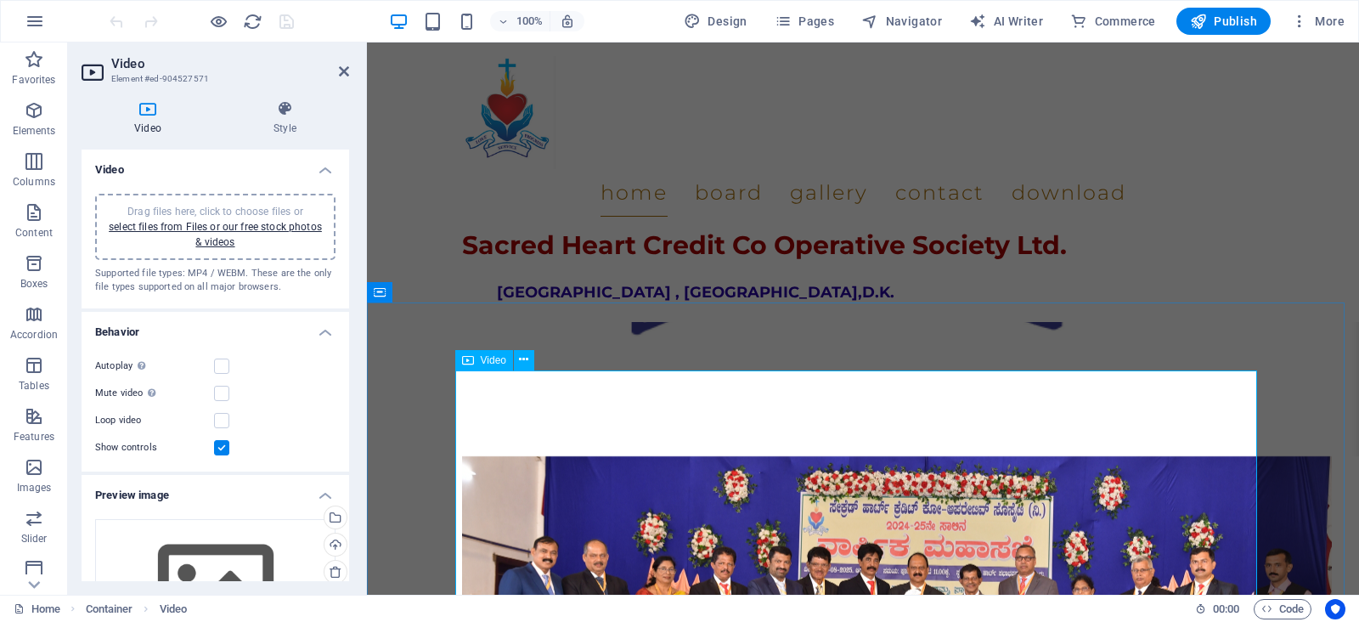
scroll to position [1902, 0]
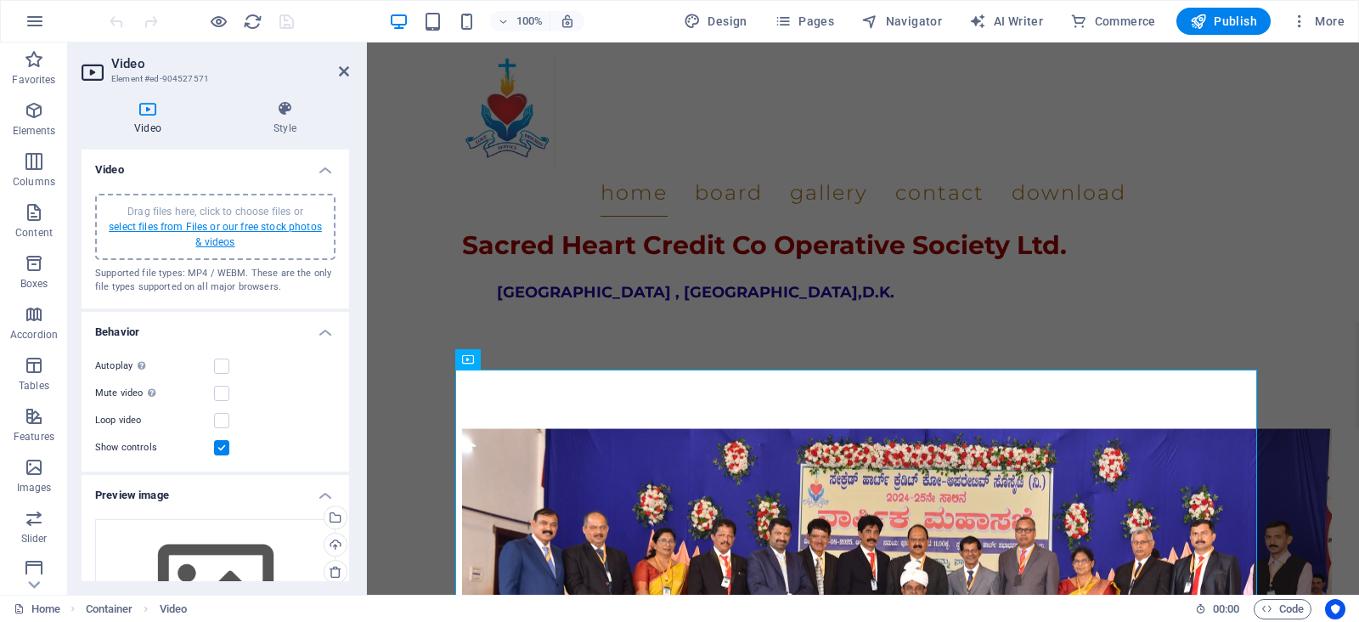
click at [234, 227] on link "select files from Files or our free stock photos & videos" at bounding box center [215, 234] width 213 height 27
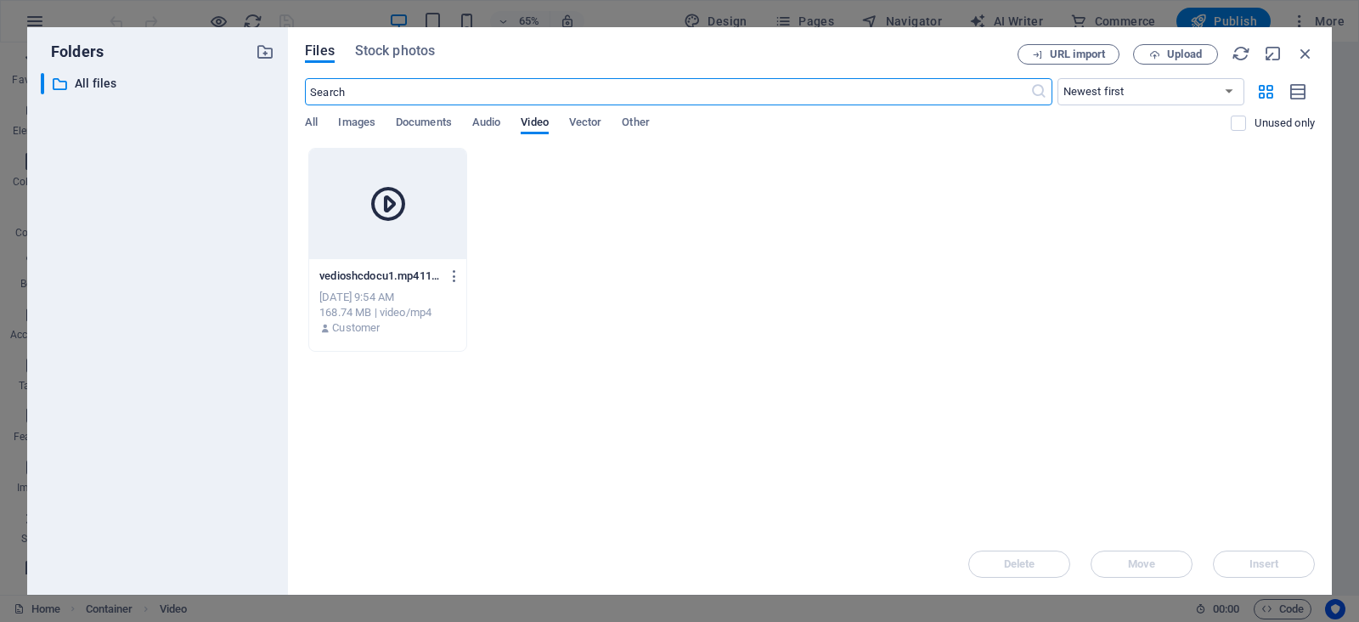
click at [391, 217] on icon at bounding box center [388, 203] width 41 height 41
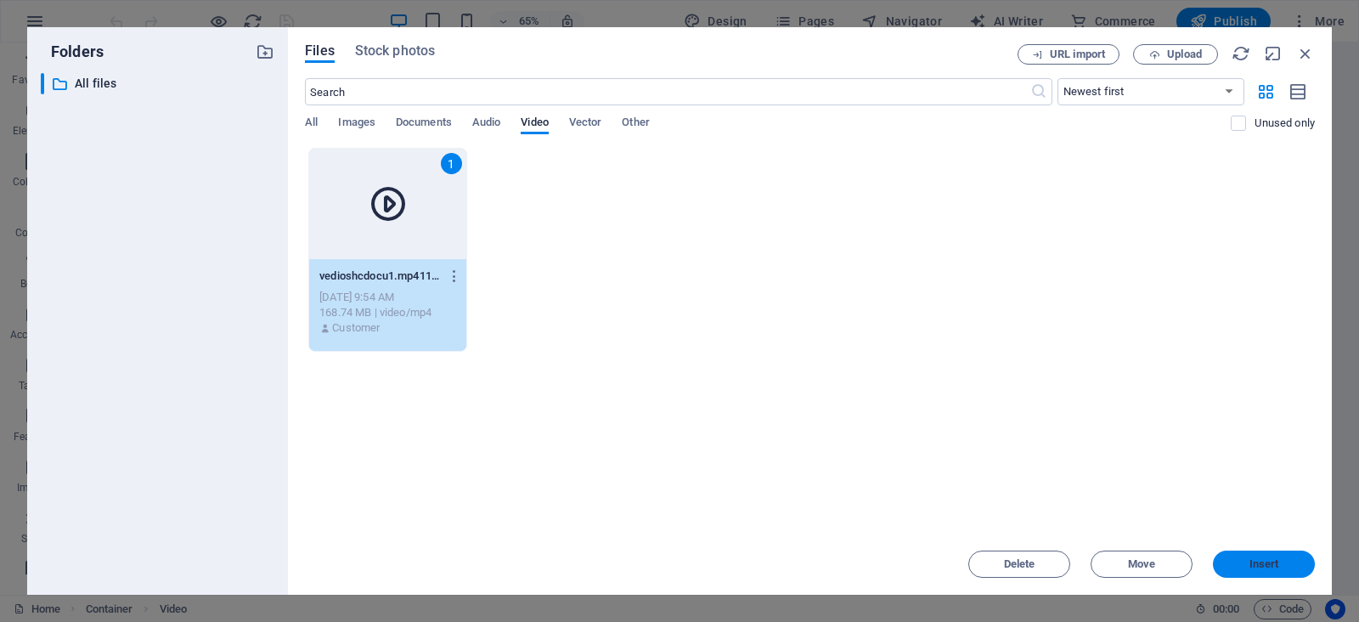
click at [1277, 567] on span "Insert" at bounding box center [1264, 564] width 30 height 10
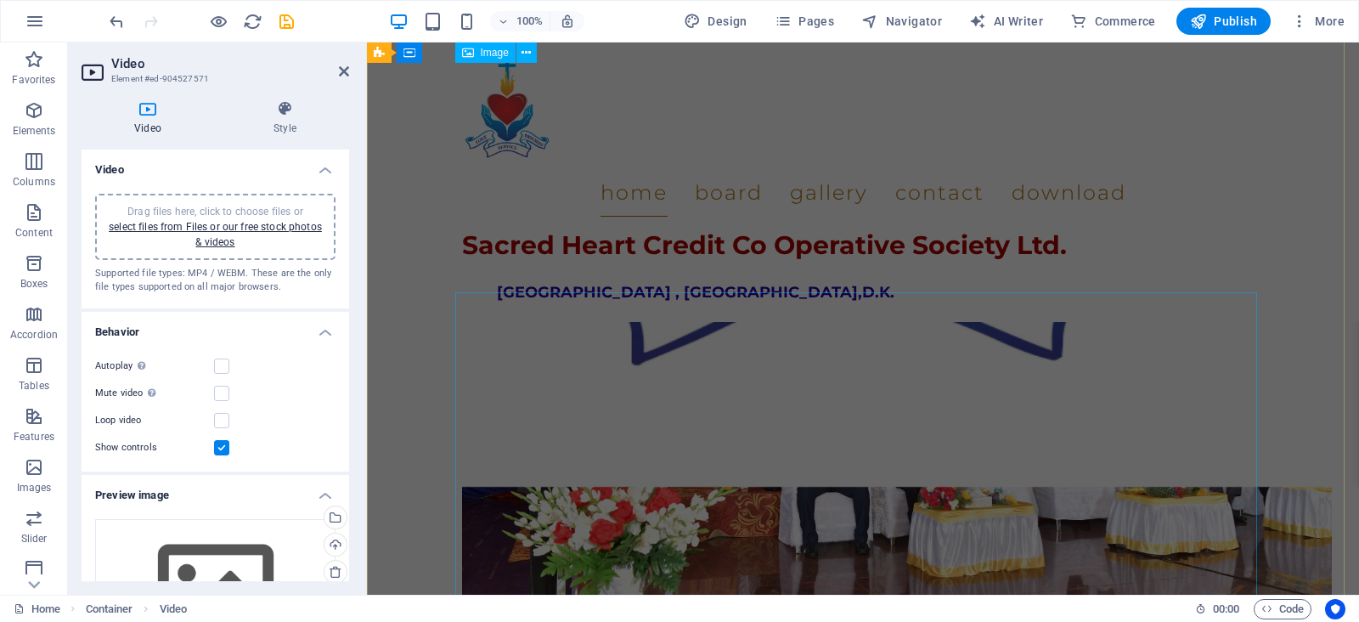
scroll to position [1053, 0]
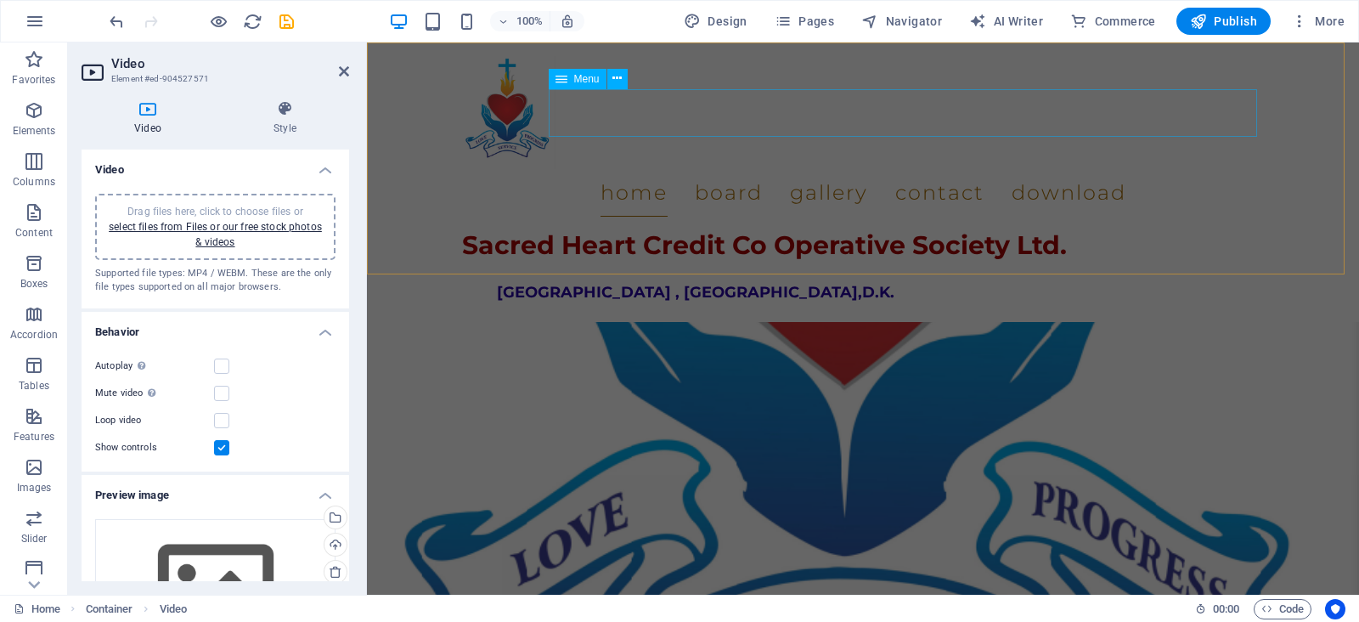
click at [794, 169] on nav "Home Board Gallery Contact Download" at bounding box center [863, 193] width 802 height 48
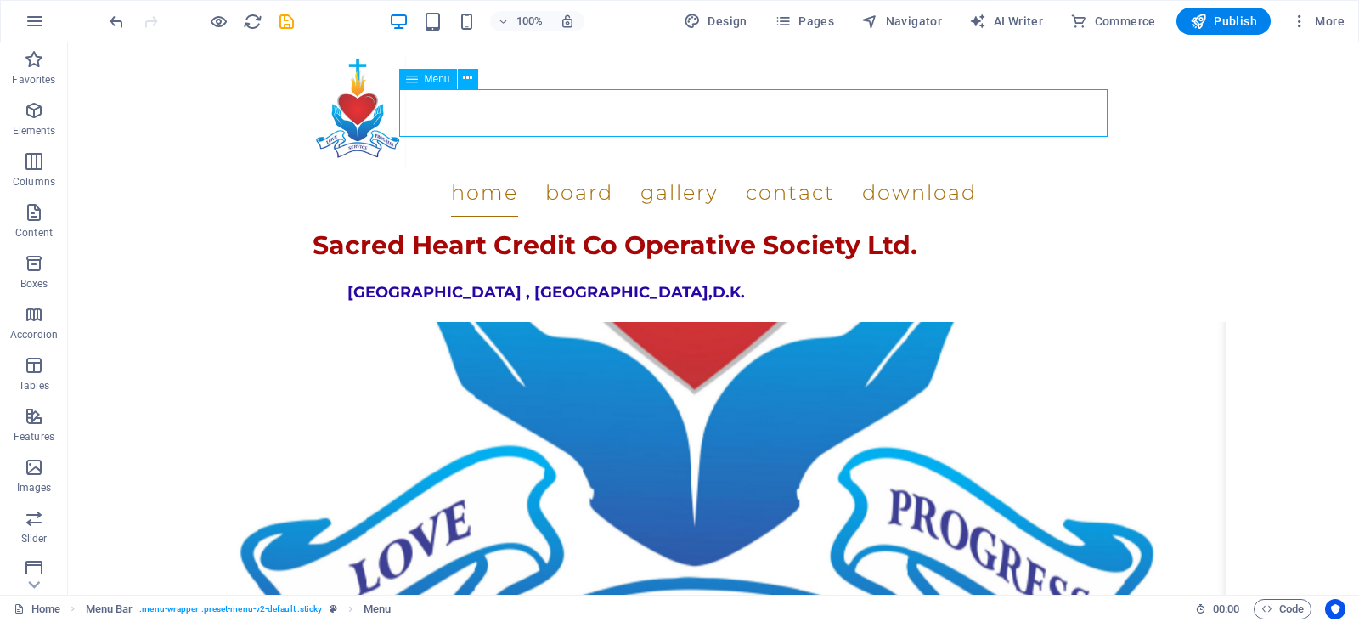
click at [866, 169] on nav "Home Board Gallery Contact Download" at bounding box center [713, 193] width 802 height 48
click at [1022, 169] on nav "Home Board Gallery Contact Download" at bounding box center [713, 193] width 802 height 48
click at [512, 169] on nav "Home Board Gallery Contact Download" at bounding box center [713, 193] width 802 height 48
click at [646, 169] on nav "Home Board Gallery Contact Download" at bounding box center [713, 193] width 802 height 48
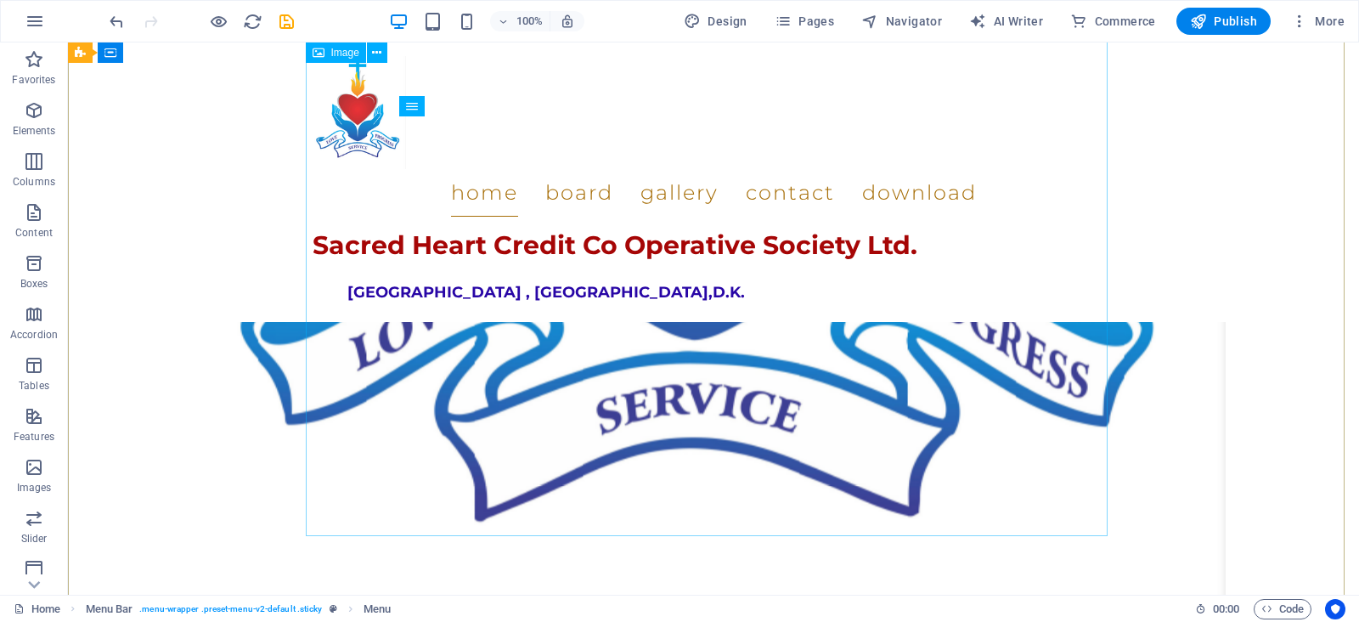
scroll to position [1138, 0]
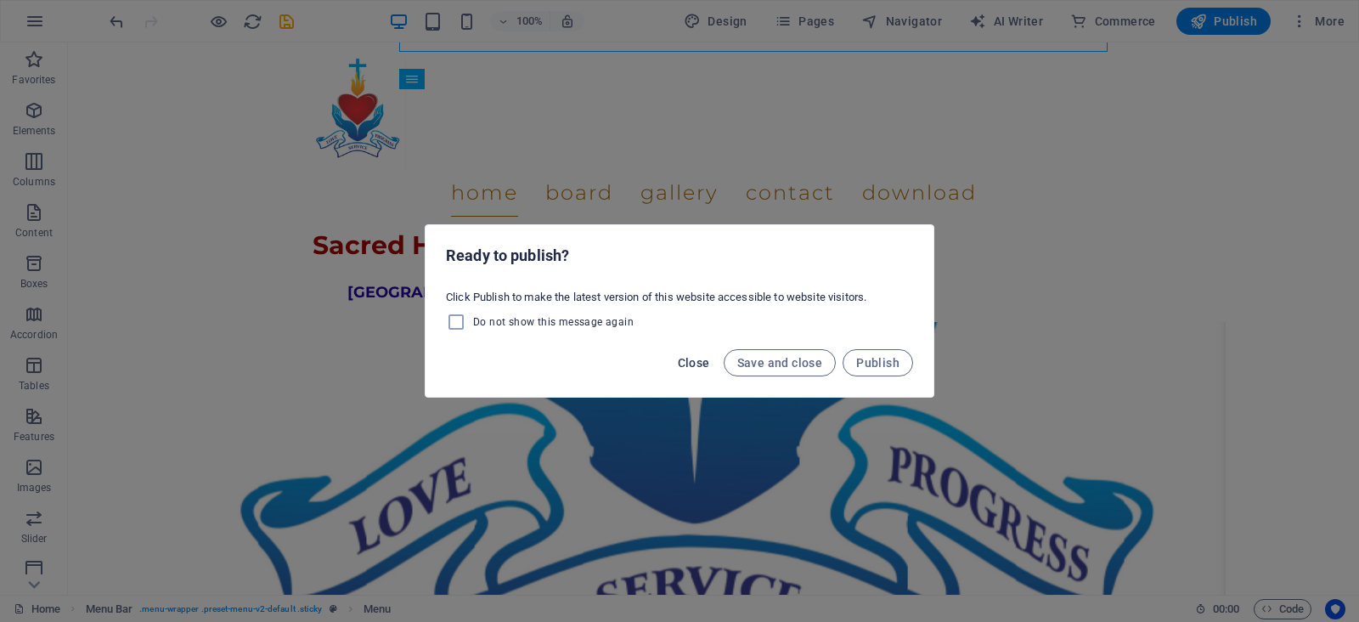
click at [702, 364] on span "Close" at bounding box center [694, 363] width 32 height 14
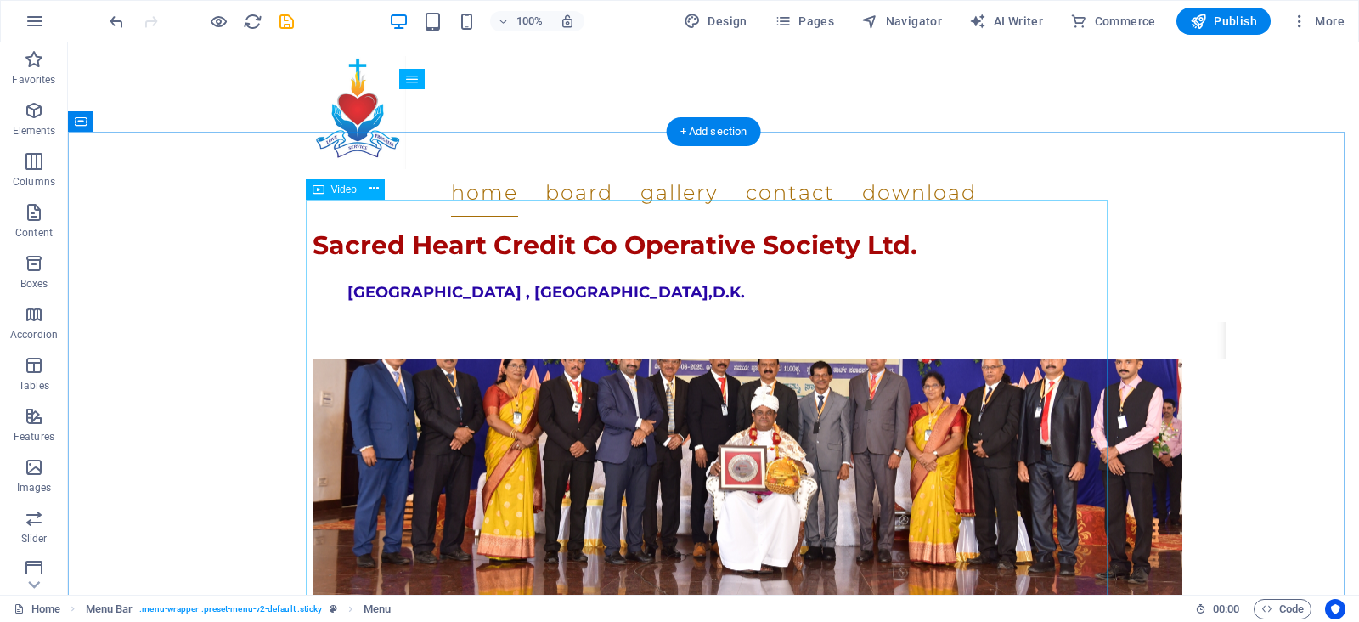
scroll to position [2072, 0]
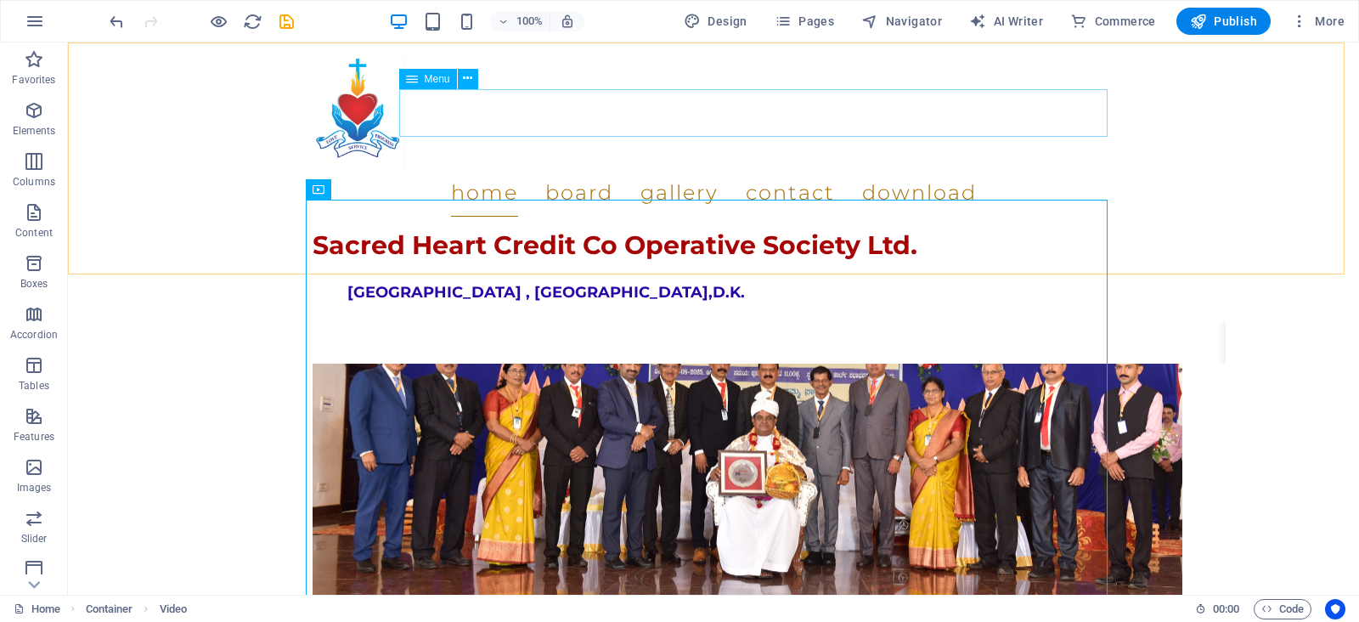
click at [622, 169] on nav "Home Board Gallery Contact Download" at bounding box center [713, 193] width 802 height 48
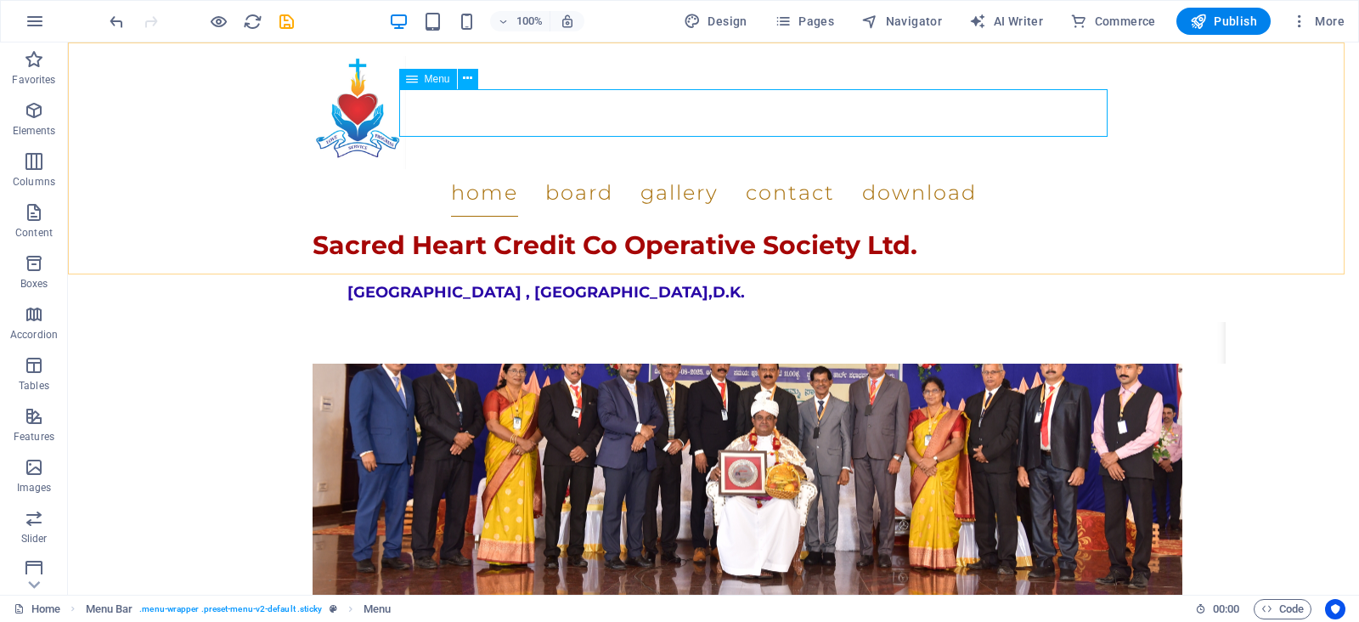
click at [545, 169] on nav "Home Board Gallery Contact Download" at bounding box center [713, 193] width 802 height 48
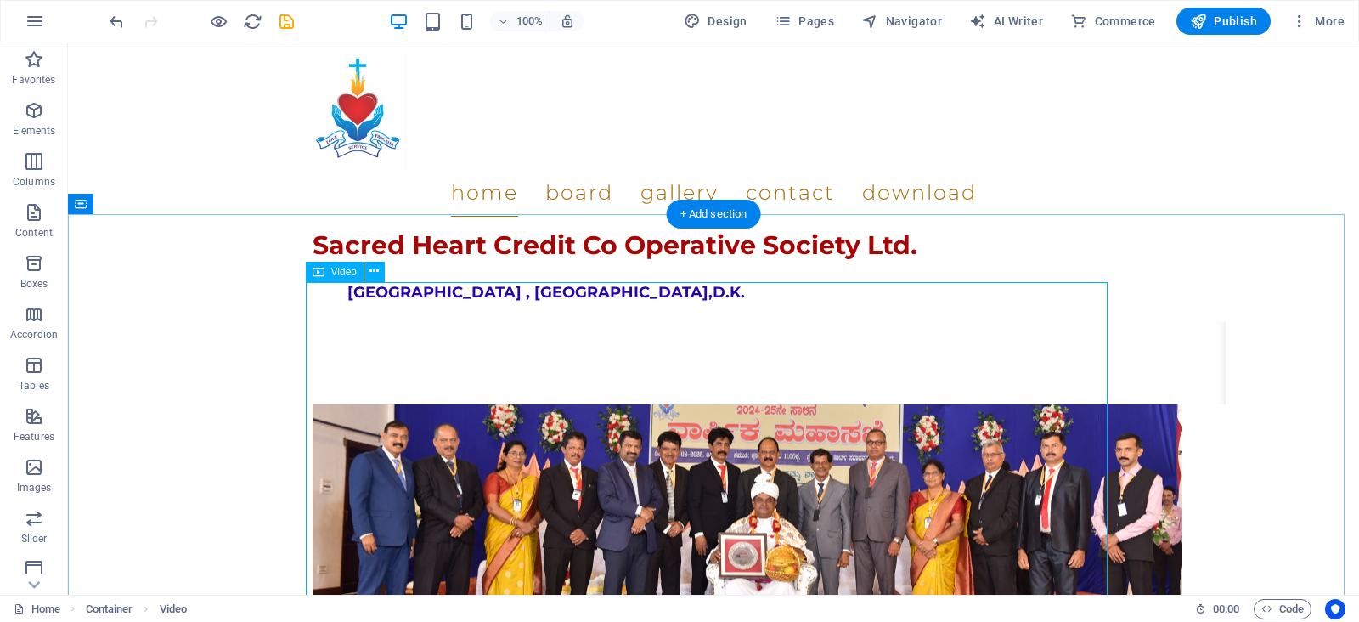
scroll to position [1987, 0]
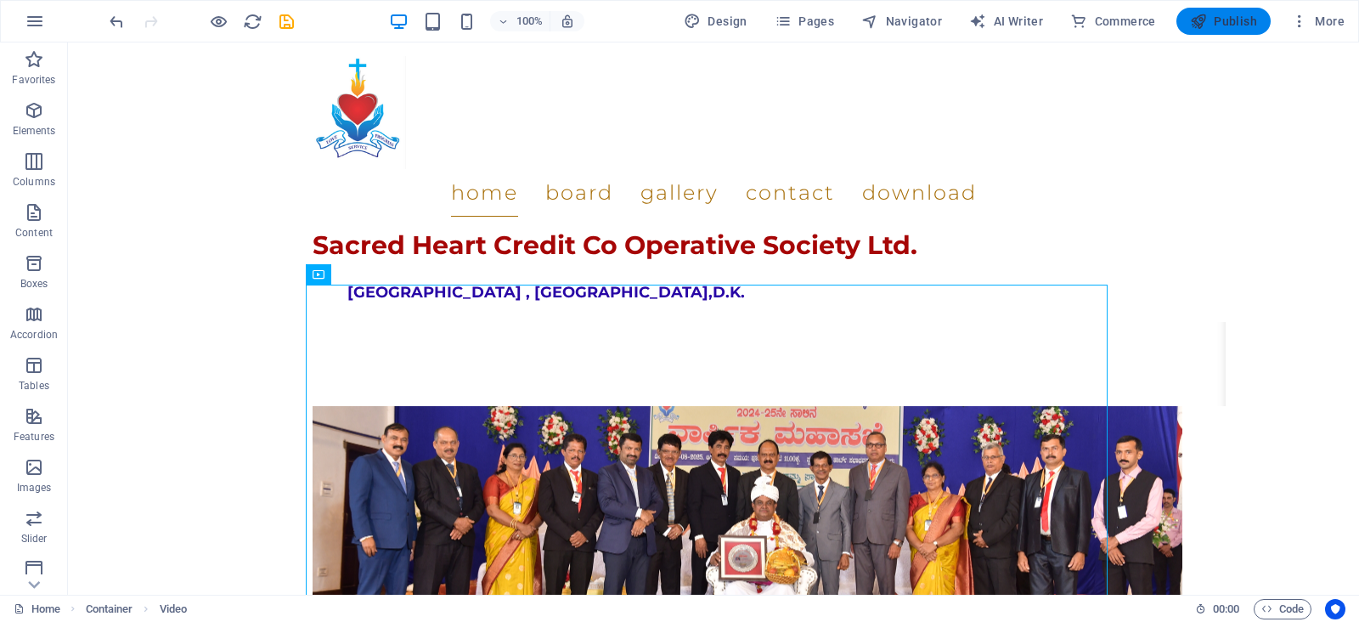
click at [1224, 22] on span "Publish" at bounding box center [1223, 21] width 67 height 17
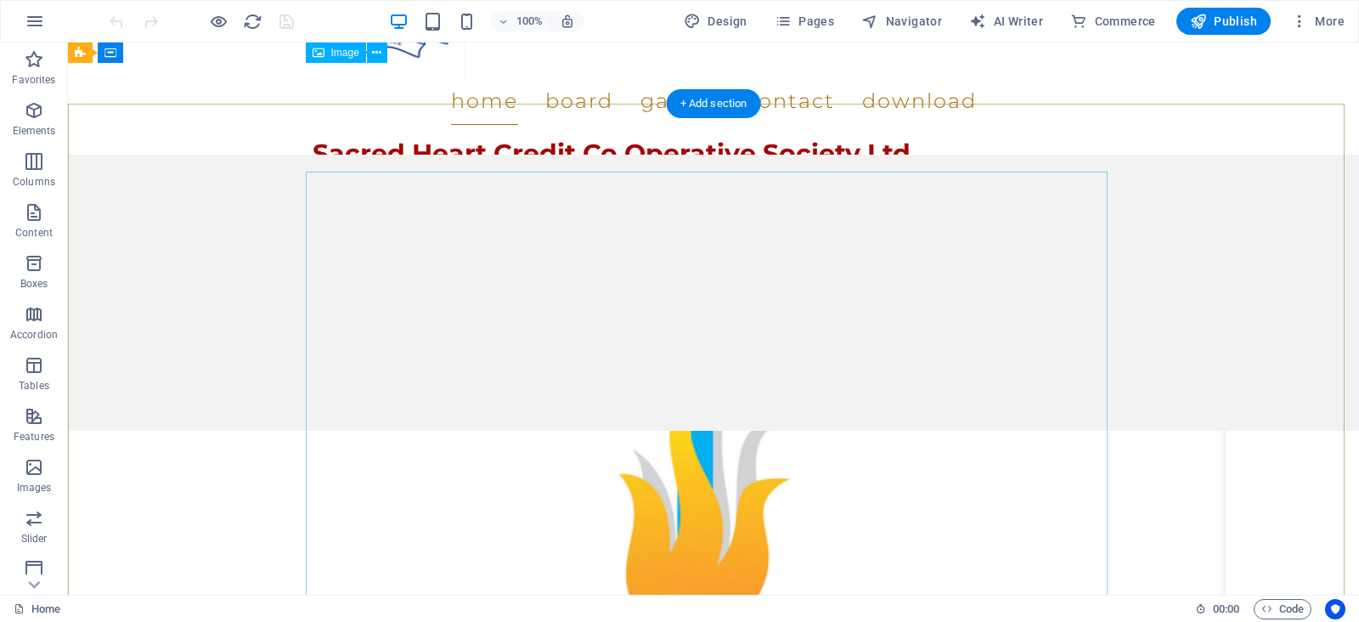
scroll to position [213, 0]
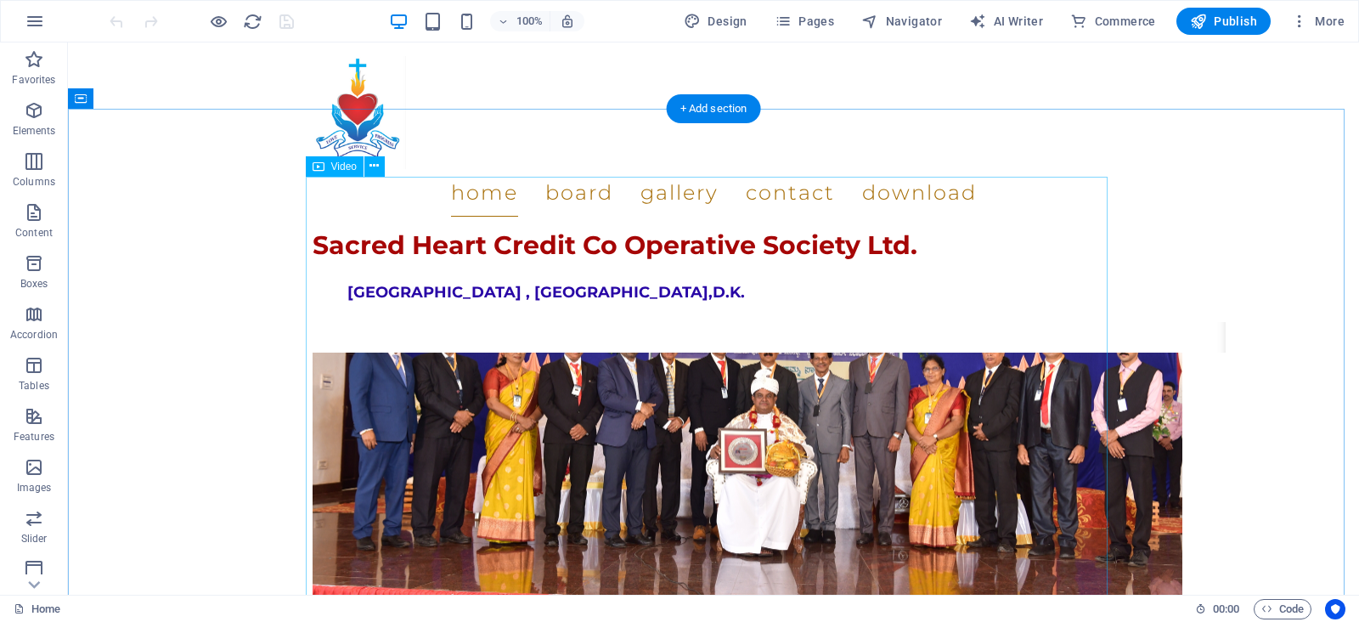
scroll to position [2179, 0]
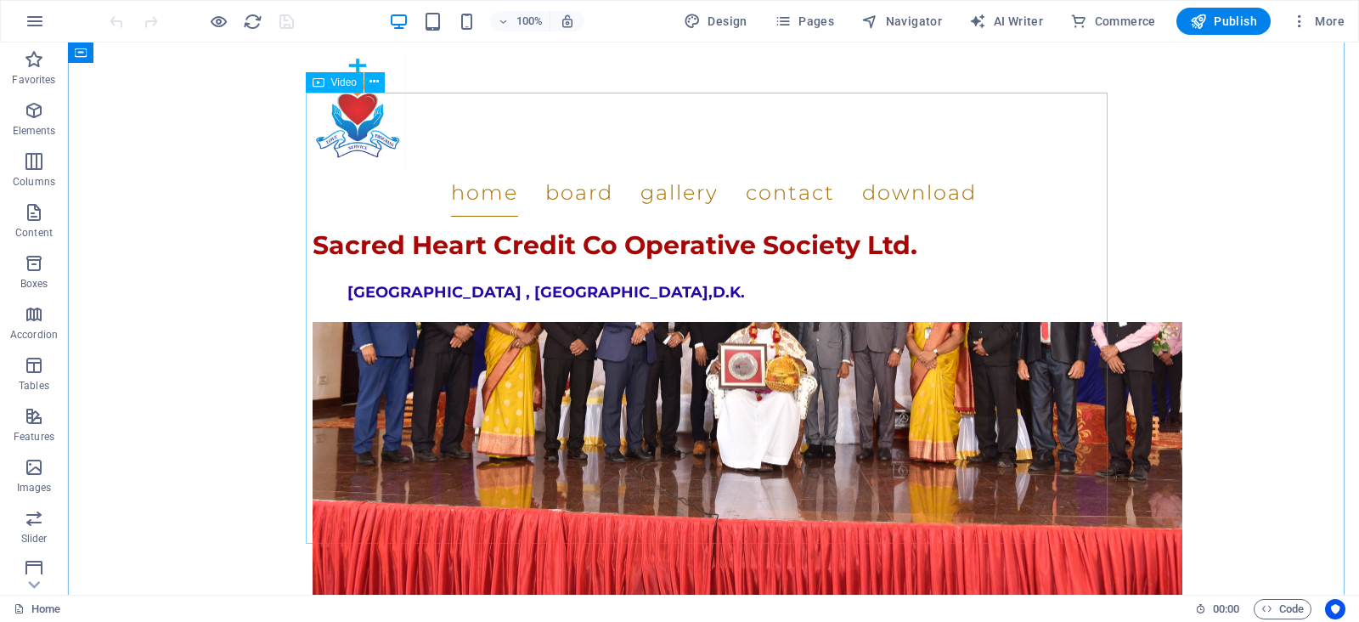
drag, startPoint x: 37, startPoint y: 406, endPoint x: 331, endPoint y: 543, distance: 325.2
click at [37, 406] on icon "button" at bounding box center [34, 416] width 20 height 20
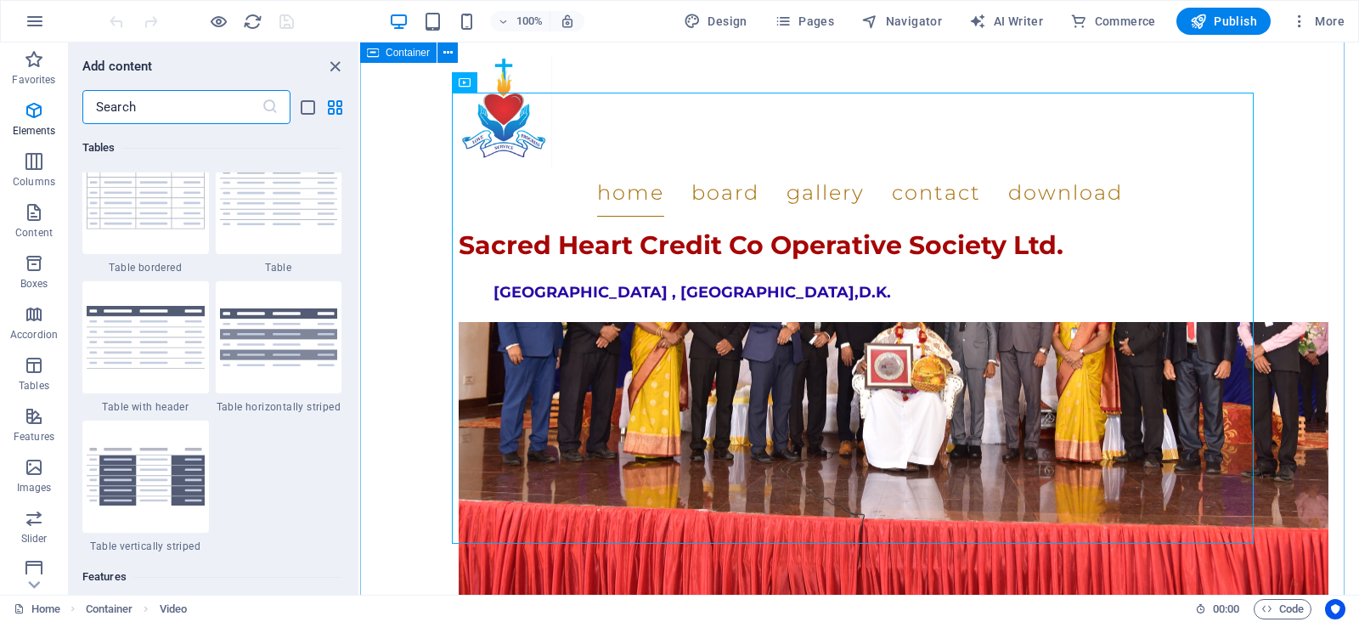
scroll to position [6619, 0]
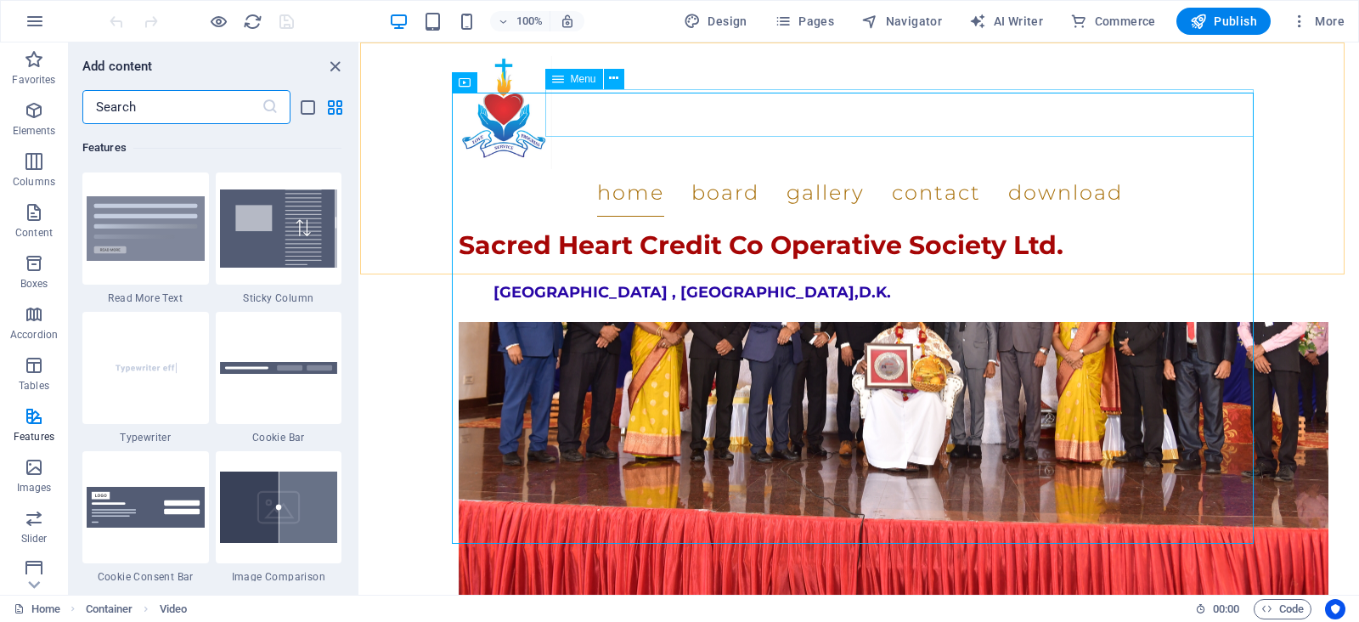
click at [765, 169] on nav "Home Board Gallery Contact Download" at bounding box center [860, 193] width 802 height 48
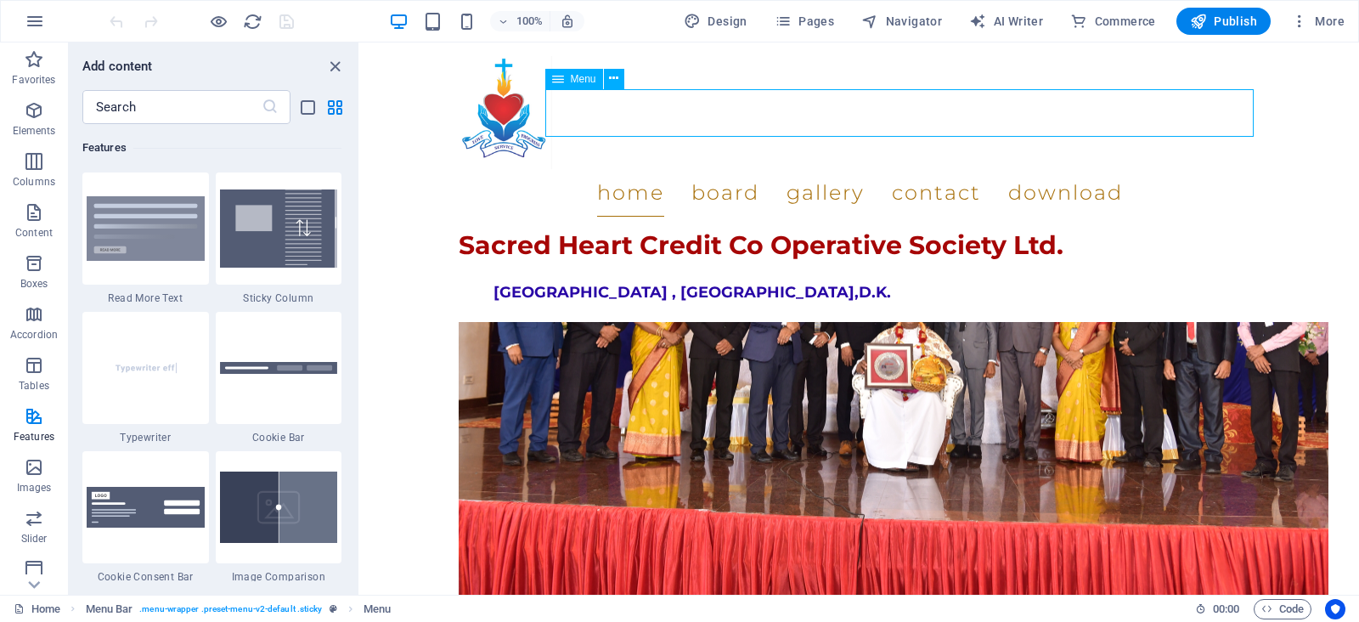
click at [767, 169] on nav "Home Board Gallery Contact Download" at bounding box center [860, 193] width 802 height 48
